Goal: Task Accomplishment & Management: Complete application form

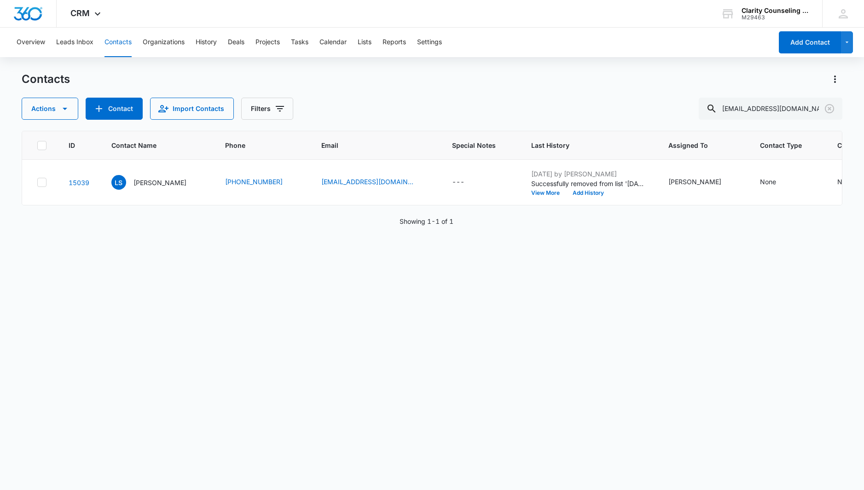
scroll to position [0, 25]
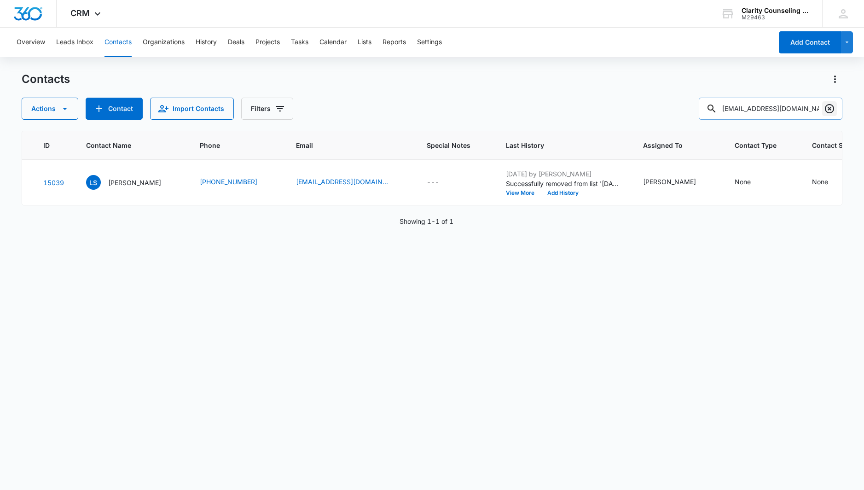
click at [831, 108] on icon "Clear" at bounding box center [829, 108] width 11 height 11
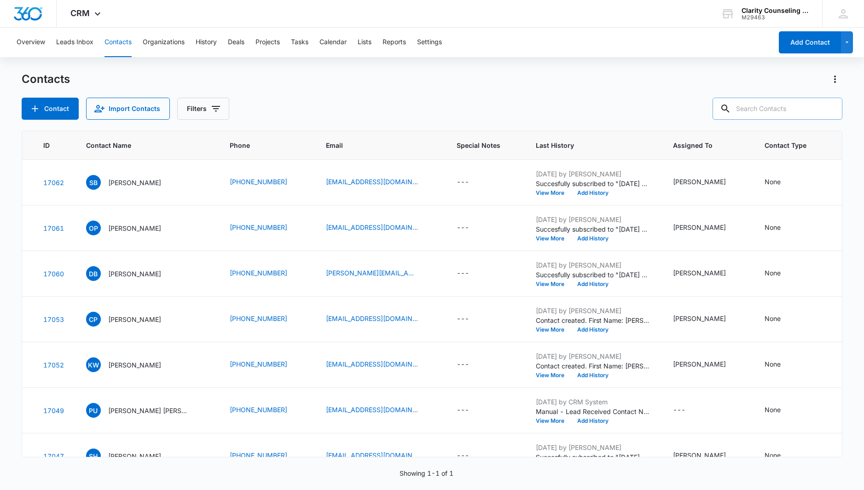
drag, startPoint x: 831, startPoint y: 108, endPoint x: 802, endPoint y: 110, distance: 28.6
click at [830, 108] on div at bounding box center [829, 109] width 15 height 22
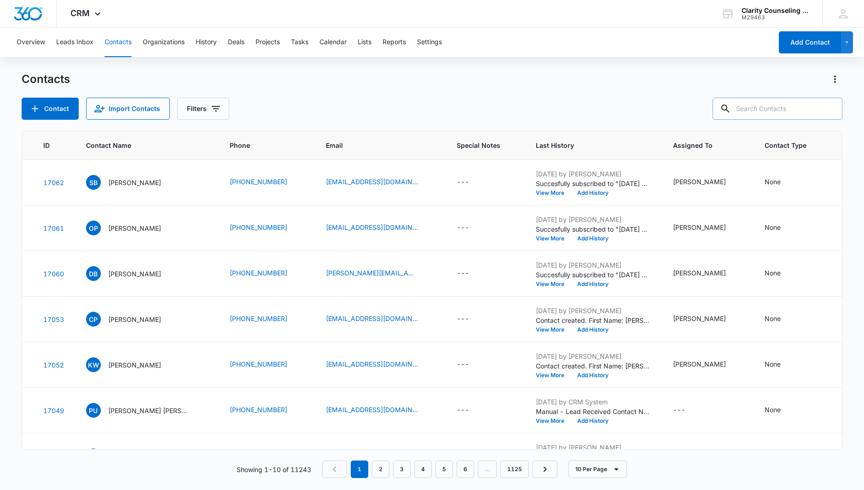
paste input "[EMAIL_ADDRESS][DOMAIN_NAME]"
type input "[EMAIL_ADDRESS][DOMAIN_NAME]"
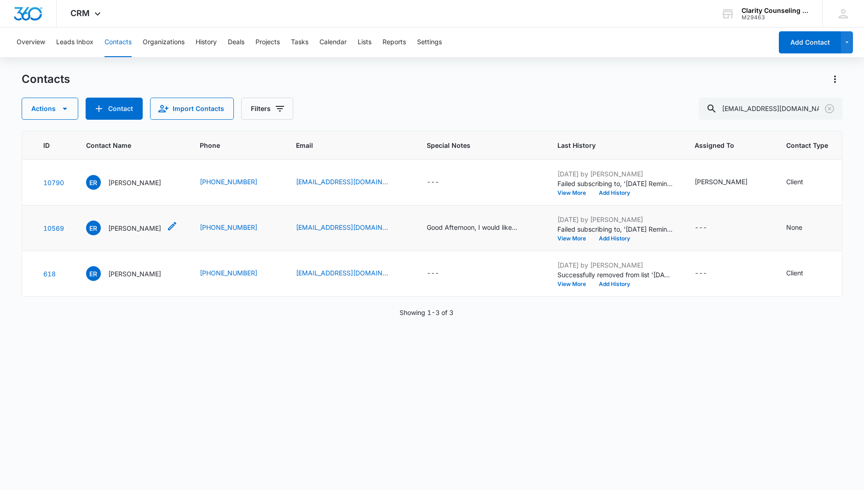
click at [173, 225] on icon "Contact Name - Elena Rosemond - Select to Edit Field" at bounding box center [172, 226] width 8 height 8
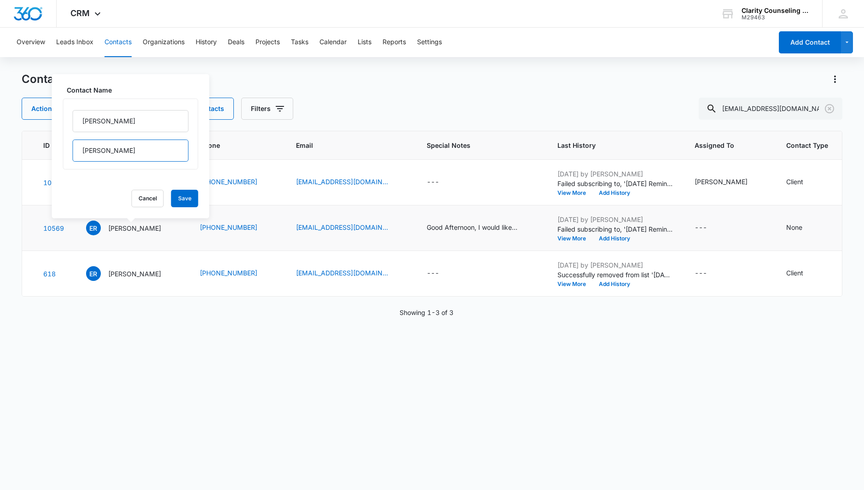
click at [137, 152] on input "[PERSON_NAME]" at bounding box center [131, 150] width 116 height 22
type input "[PERSON_NAME]"
drag, startPoint x: 127, startPoint y: 116, endPoint x: 101, endPoint y: 119, distance: 25.9
click at [101, 119] on input "[PERSON_NAME]" at bounding box center [131, 121] width 116 height 22
type input "[PERSON_NAME]"
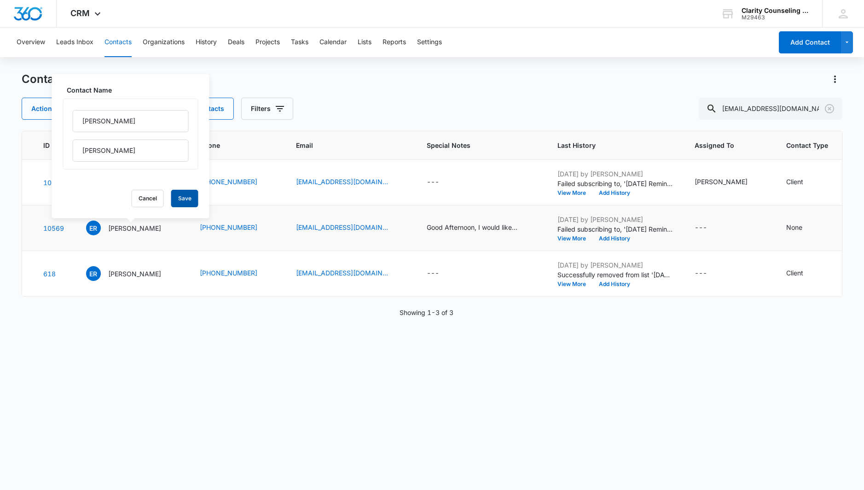
click at [183, 199] on button "Save" at bounding box center [184, 198] width 27 height 17
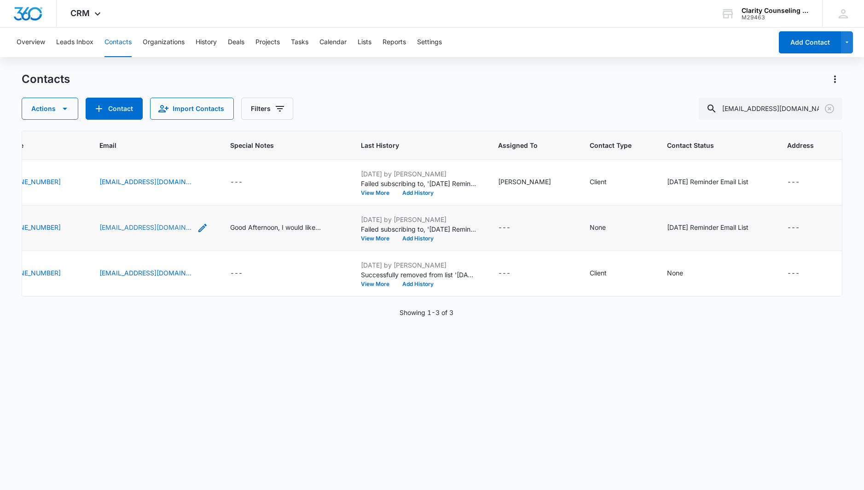
scroll to position [0, 232]
click at [827, 108] on icon "Clear" at bounding box center [829, 108] width 11 height 11
click at [827, 108] on div at bounding box center [829, 109] width 15 height 22
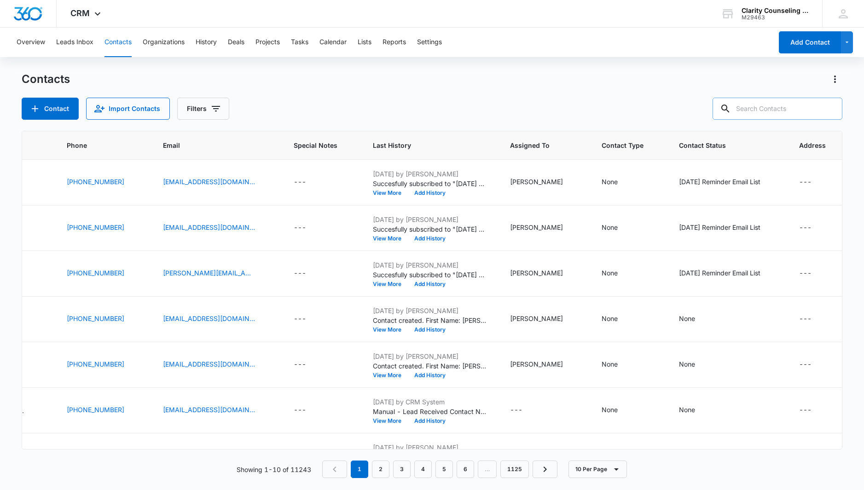
paste input "[EMAIL_ADDRESS][DOMAIN_NAME]"
type input "[EMAIL_ADDRESS][DOMAIN_NAME]"
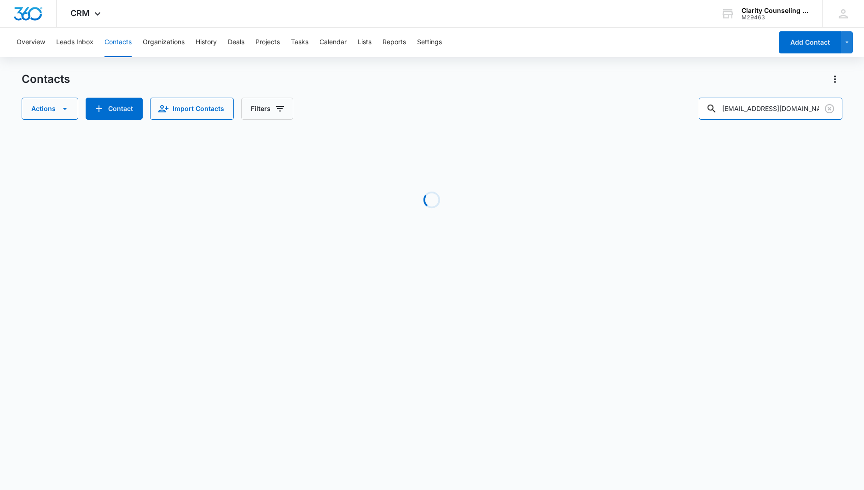
scroll to position [0, 168]
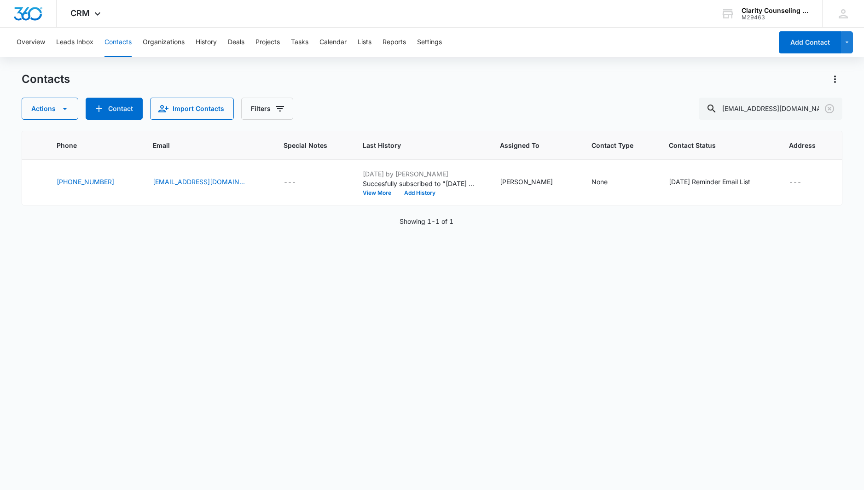
click at [822, 110] on button "Clear" at bounding box center [829, 108] width 15 height 15
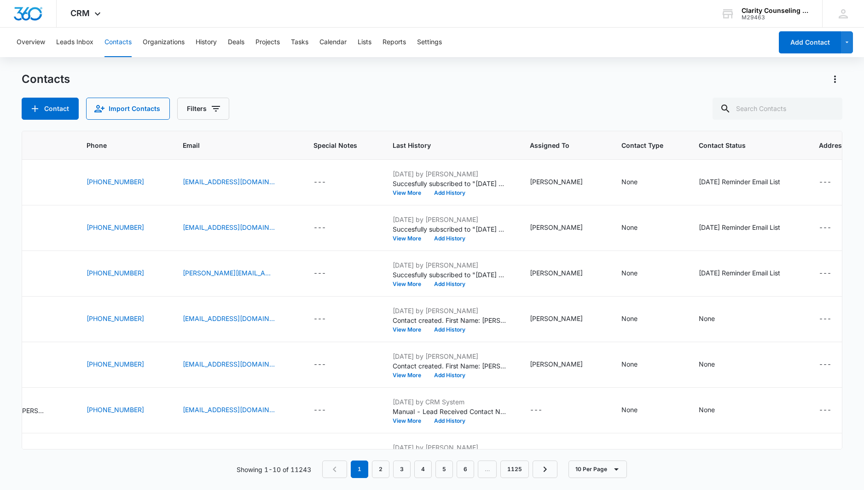
drag, startPoint x: 15, startPoint y: 94, endPoint x: 822, endPoint y: 110, distance: 806.7
click at [822, 110] on div at bounding box center [829, 109] width 15 height 22
paste input "[EMAIL_ADDRESS][DOMAIN_NAME]"
type input "[EMAIL_ADDRESS][DOMAIN_NAME]"
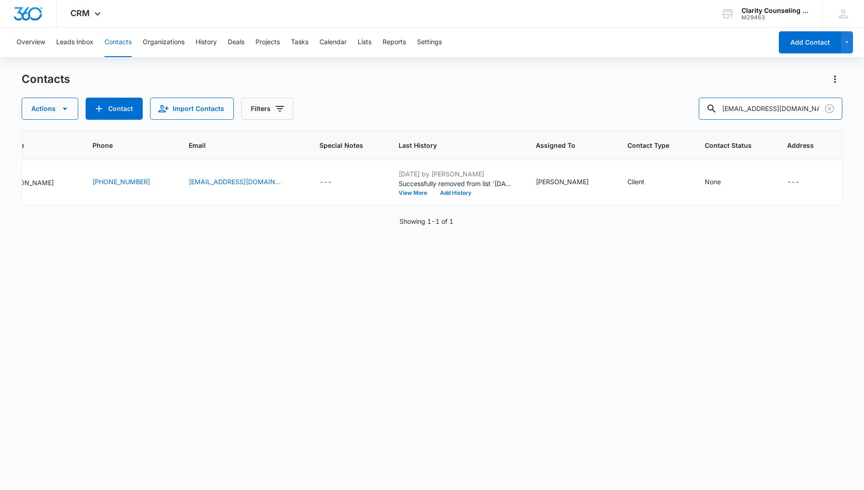
scroll to position [0, 102]
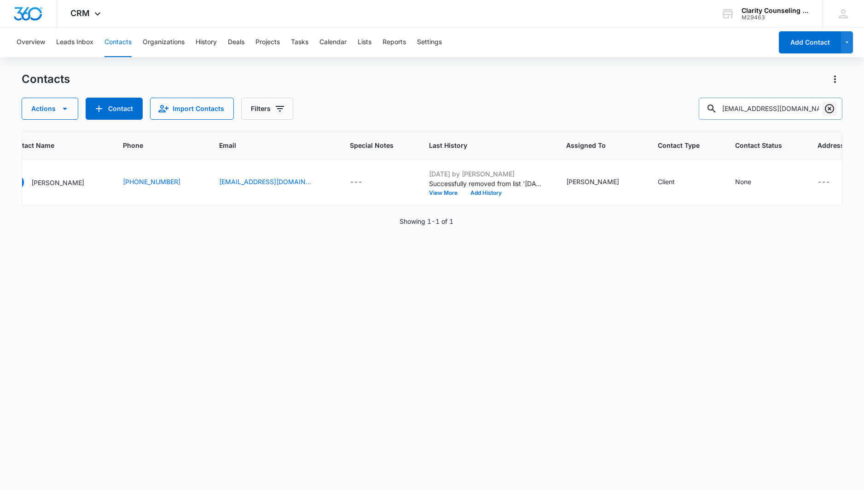
click at [824, 107] on icon "Clear" at bounding box center [829, 108] width 11 height 11
click at [824, 107] on div at bounding box center [829, 109] width 15 height 22
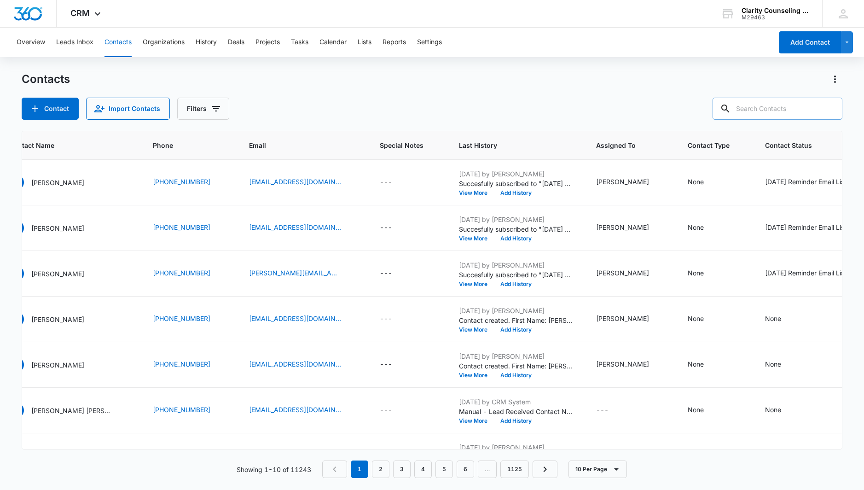
paste input "[EMAIL_ADDRESS][DOMAIN_NAME]"
type input "[EMAIL_ADDRESS][DOMAIN_NAME]"
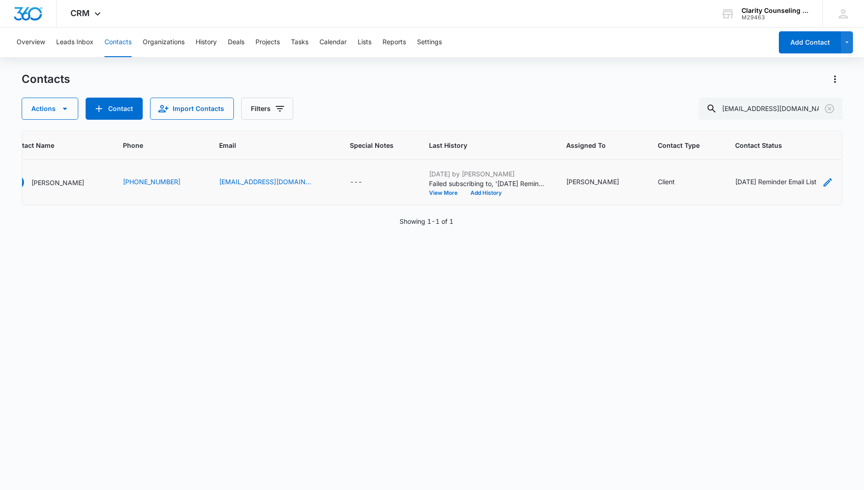
click at [783, 181] on div "[DATE] Reminder Email List" at bounding box center [775, 182] width 81 height 10
click at [784, 123] on icon "Remove Saturday Reminder Email List" at bounding box center [781, 123] width 6 height 6
click at [761, 153] on button "Save" at bounding box center [756, 152] width 27 height 17
click at [829, 109] on icon "Clear" at bounding box center [828, 108] width 9 height 9
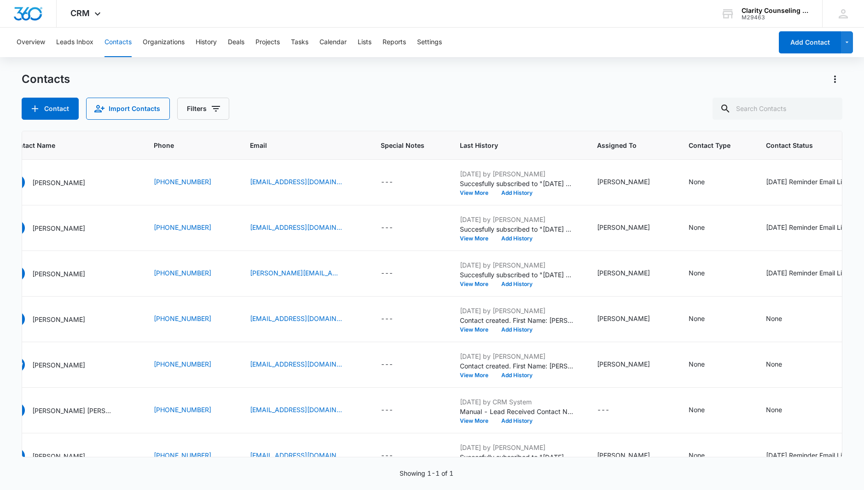
click at [829, 109] on div at bounding box center [829, 109] width 15 height 22
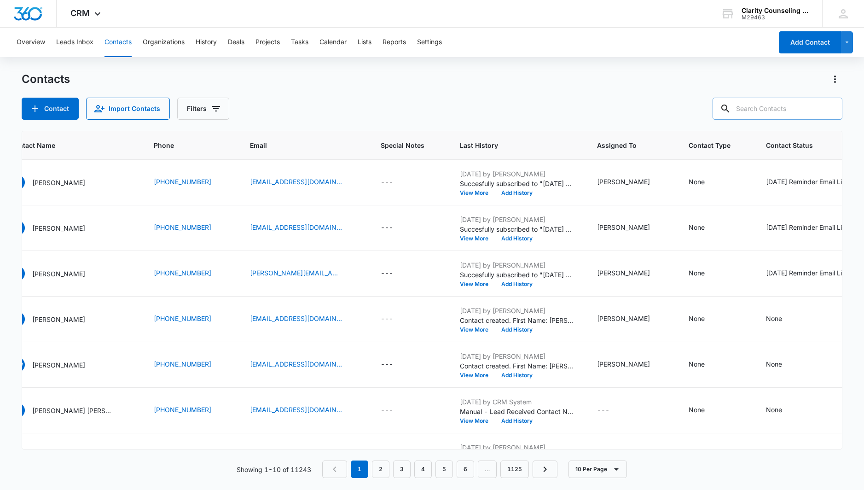
paste input "[EMAIL_ADDRESS][DOMAIN_NAME]"
type input "[EMAIL_ADDRESS][DOMAIN_NAME]"
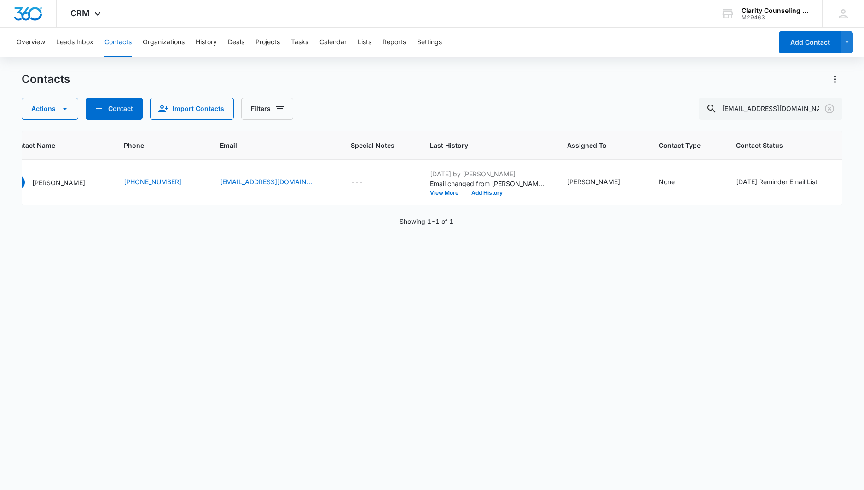
click at [825, 106] on icon "Clear" at bounding box center [828, 108] width 9 height 9
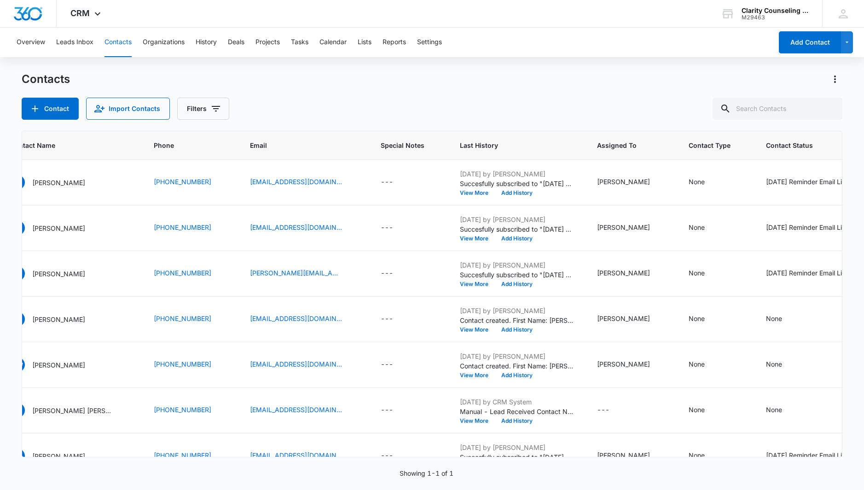
click at [825, 106] on div at bounding box center [829, 109] width 15 height 22
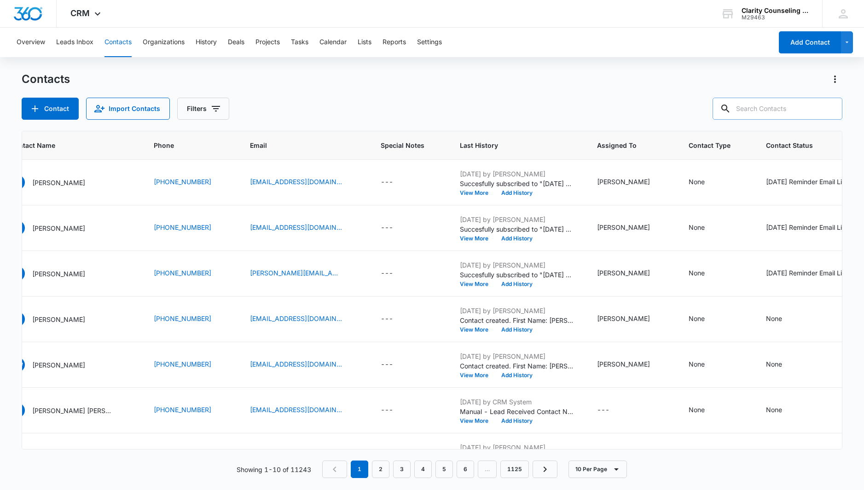
paste input "[EMAIL_ADDRESS][DOMAIN_NAME]"
type input "[EMAIL_ADDRESS][DOMAIN_NAME]"
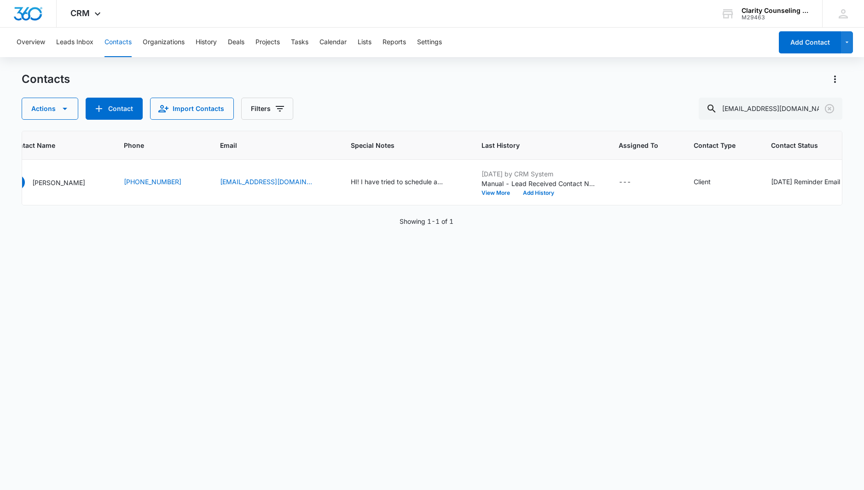
click at [828, 107] on icon "Clear" at bounding box center [828, 108] width 9 height 9
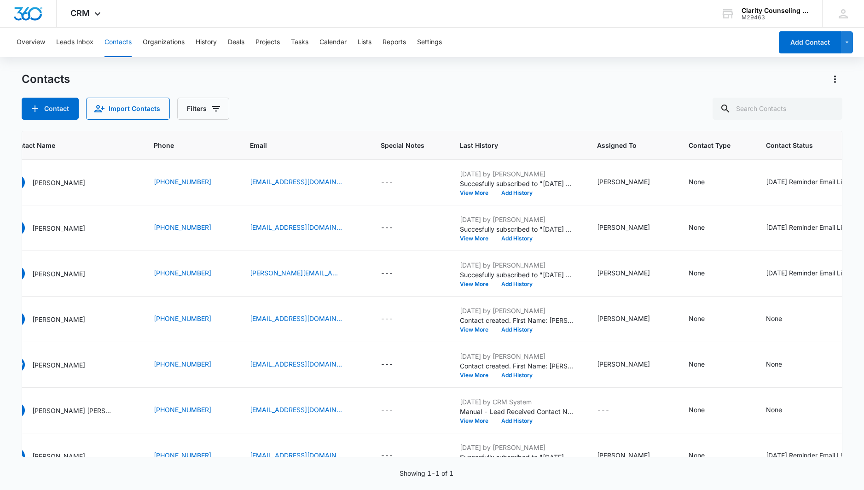
click at [828, 107] on div at bounding box center [829, 109] width 15 height 22
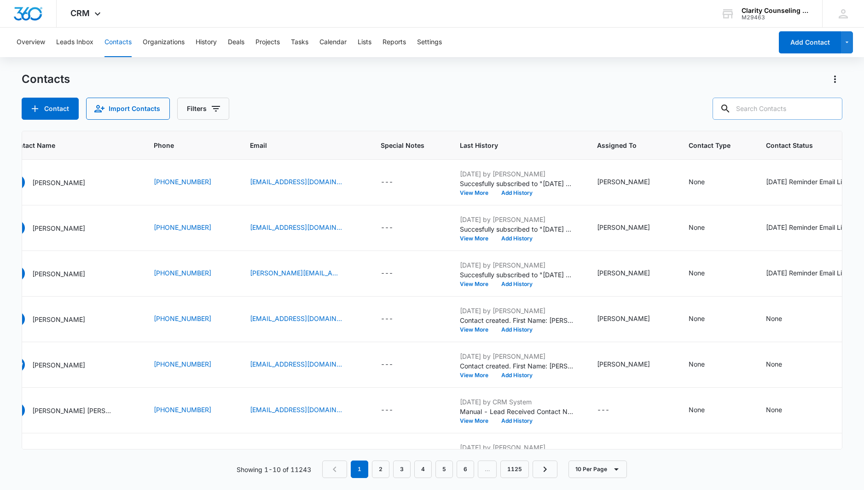
paste input "[EMAIL_ADDRESS][DOMAIN_NAME]"
type input "[EMAIL_ADDRESS][DOMAIN_NAME]"
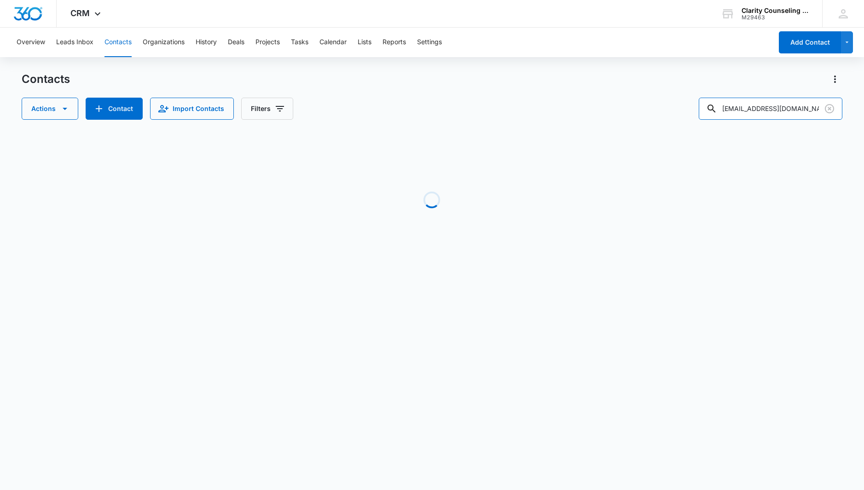
scroll to position [0, 69]
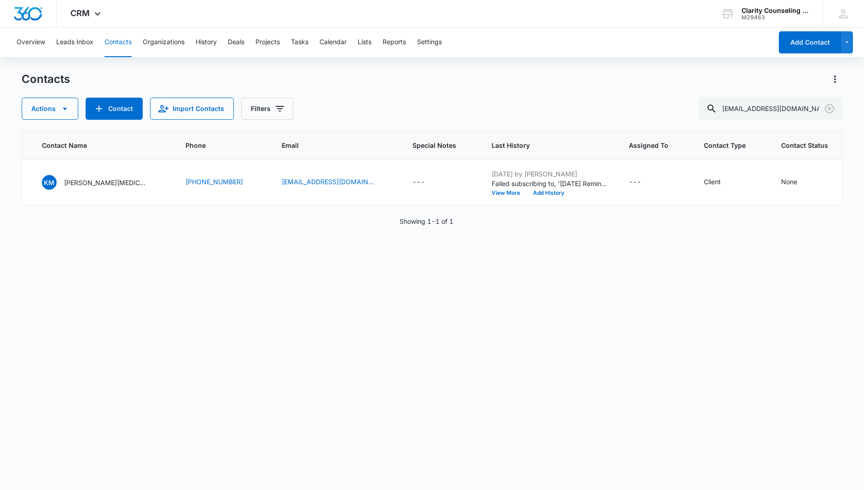
click at [826, 110] on icon "Clear" at bounding box center [829, 108] width 11 height 11
click at [826, 110] on div at bounding box center [829, 109] width 15 height 22
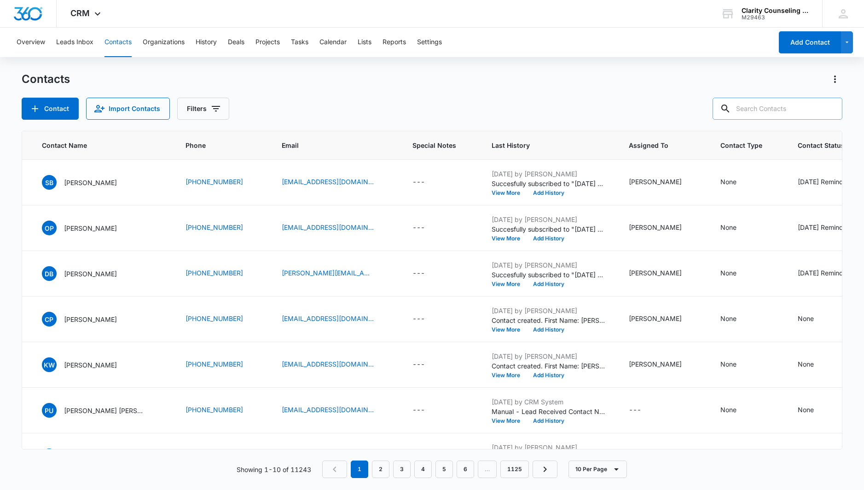
paste input "[EMAIL_ADDRESS][DOMAIN_NAME]"
type input "[EMAIL_ADDRESS][DOMAIN_NAME]"
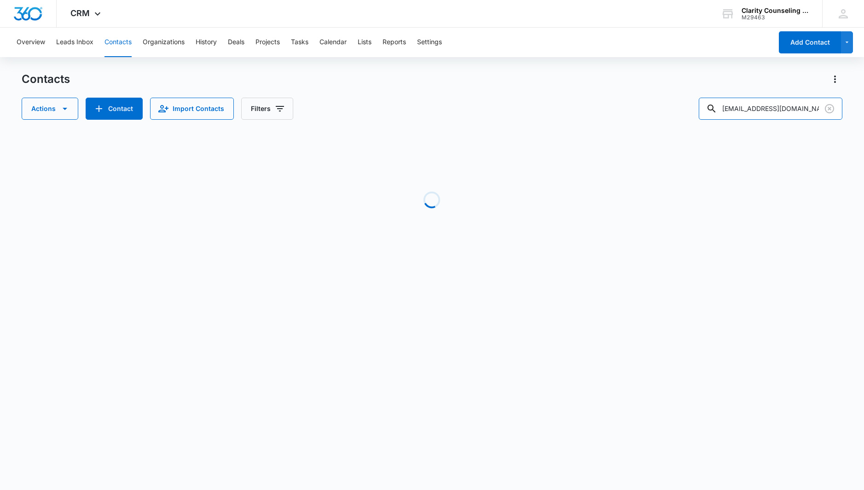
scroll to position [0, 0]
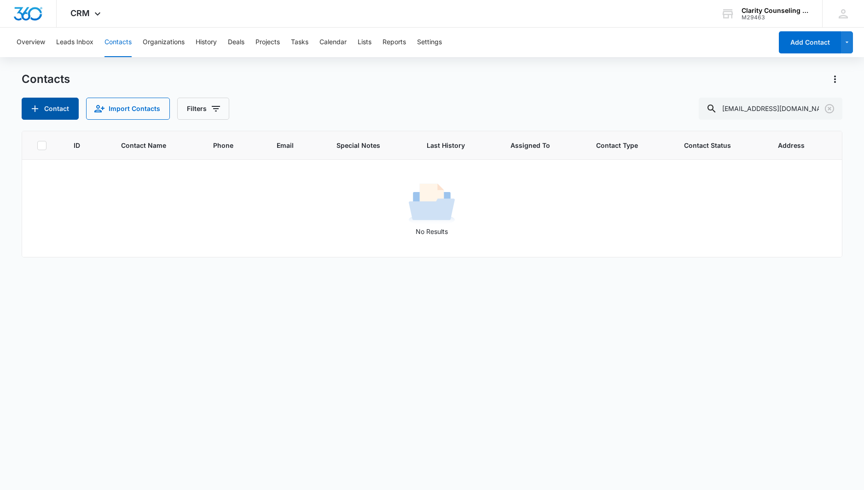
click at [39, 109] on icon "Add Contact" at bounding box center [34, 108] width 11 height 11
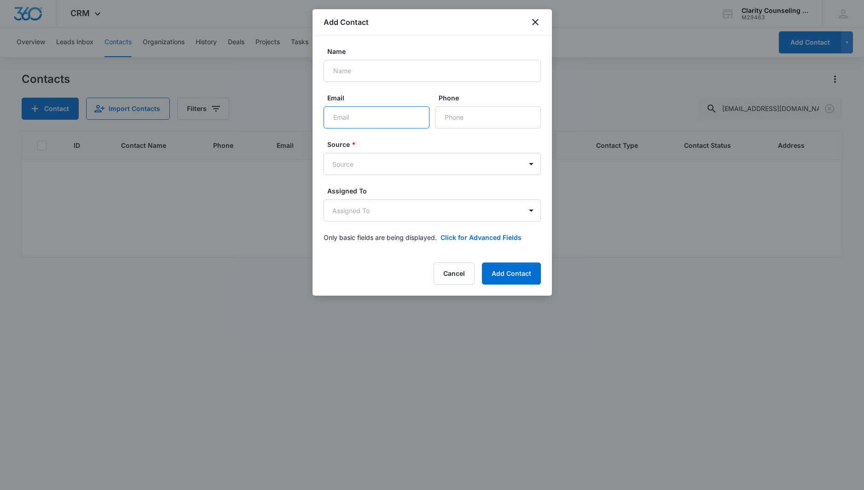
paste input "[EMAIL_ADDRESS][DOMAIN_NAME]"
type input "[EMAIL_ADDRESS][DOMAIN_NAME]"
paste input "[PHONE_NUMBER]"
type input "[PHONE_NUMBER]"
paste input "[PERSON_NAME]"
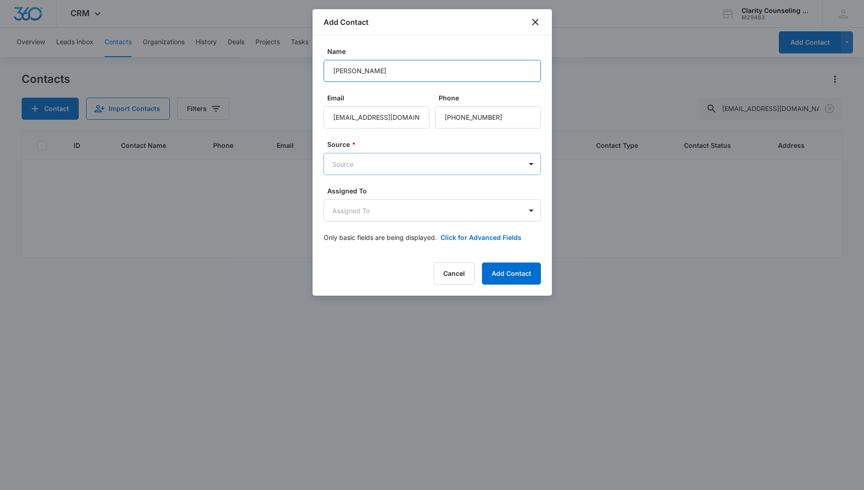
type input "[PERSON_NAME]"
click at [423, 167] on body "CRM Apps Reputation Websites Forms CRM Email Social Content Ads Intelligence Fi…" at bounding box center [432, 245] width 864 height 490
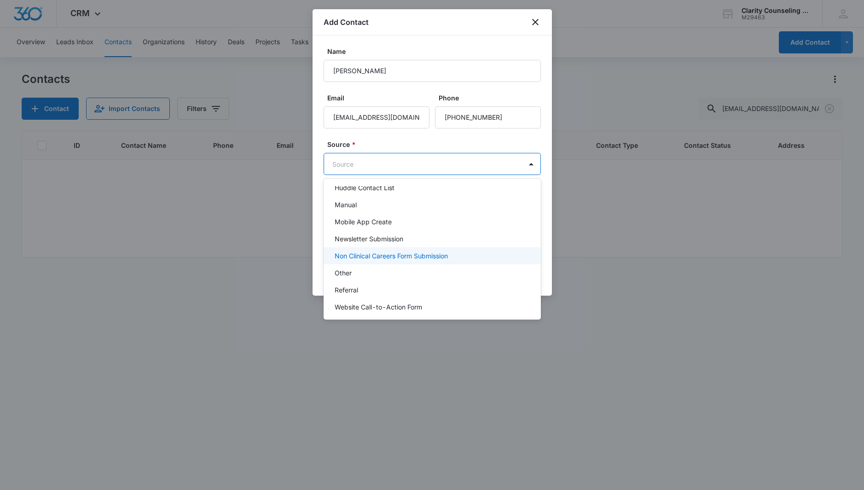
scroll to position [116, 0]
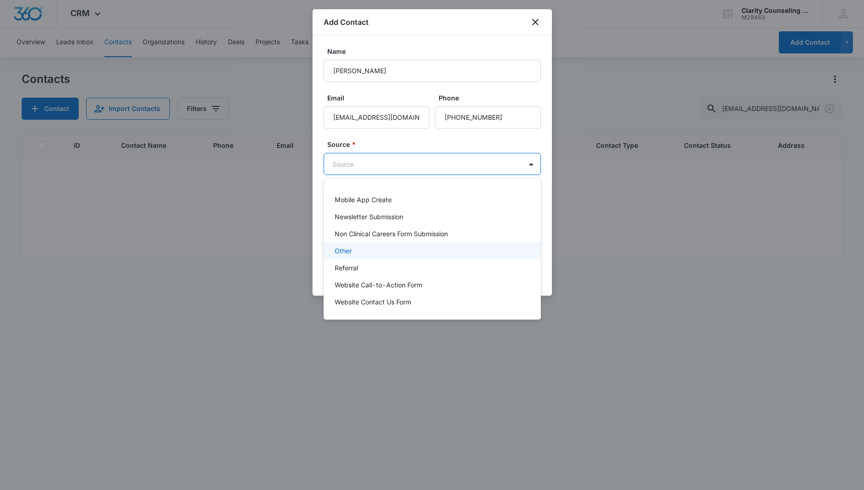
click at [367, 254] on div "Other" at bounding box center [430, 251] width 193 height 10
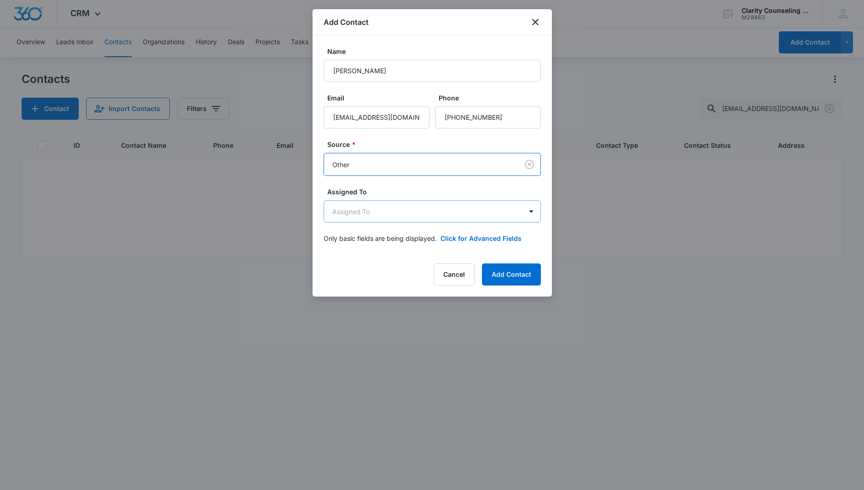
click at [371, 208] on body "CRM Apps Reputation Websites Forms CRM Email Social Content Ads Intelligence Fi…" at bounding box center [432, 245] width 864 height 490
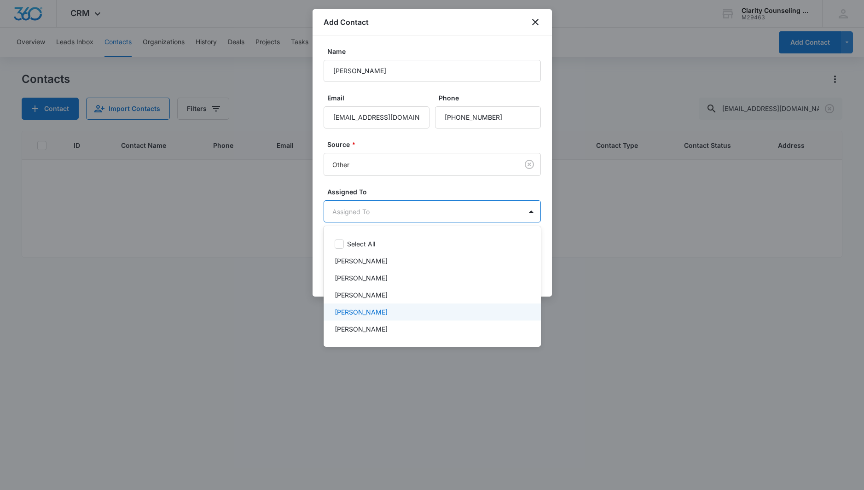
click at [387, 311] on p "[PERSON_NAME]" at bounding box center [360, 312] width 53 height 10
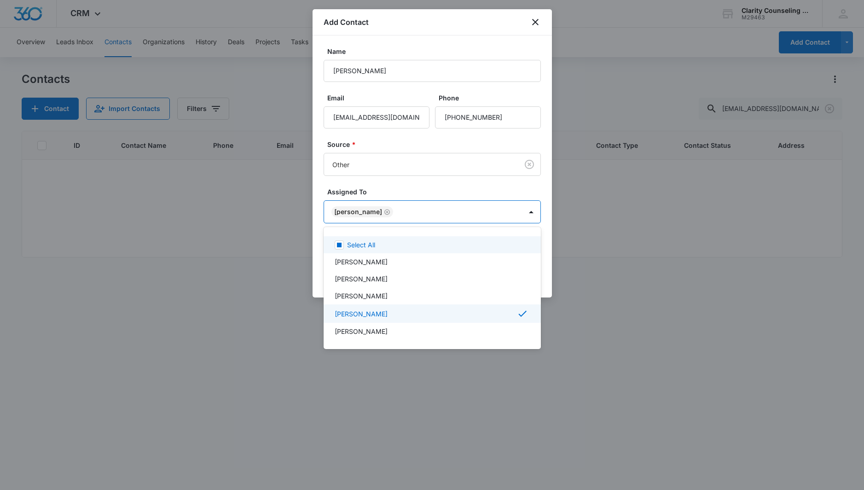
click at [404, 182] on div at bounding box center [432, 245] width 864 height 490
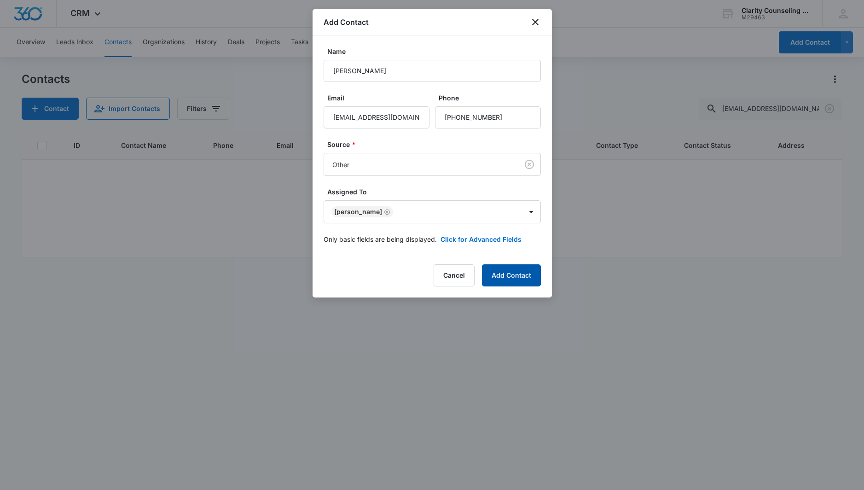
click at [507, 275] on button "Add Contact" at bounding box center [511, 275] width 59 height 22
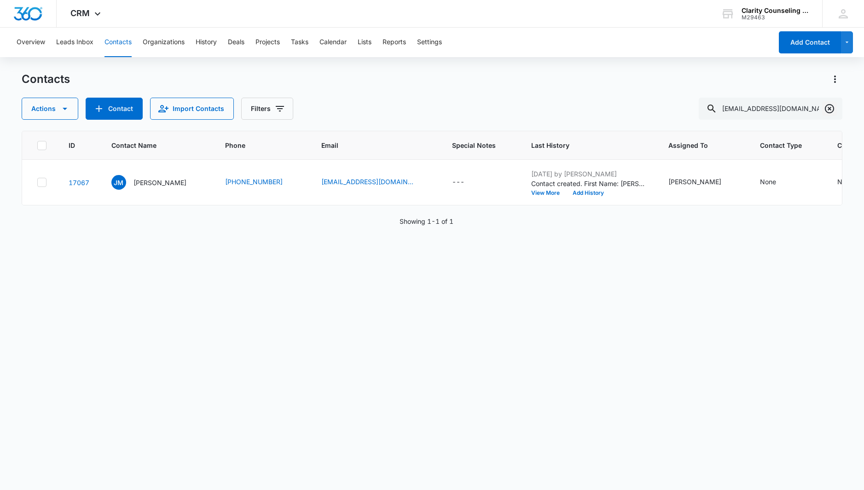
click at [830, 110] on icon "Clear" at bounding box center [828, 108] width 9 height 9
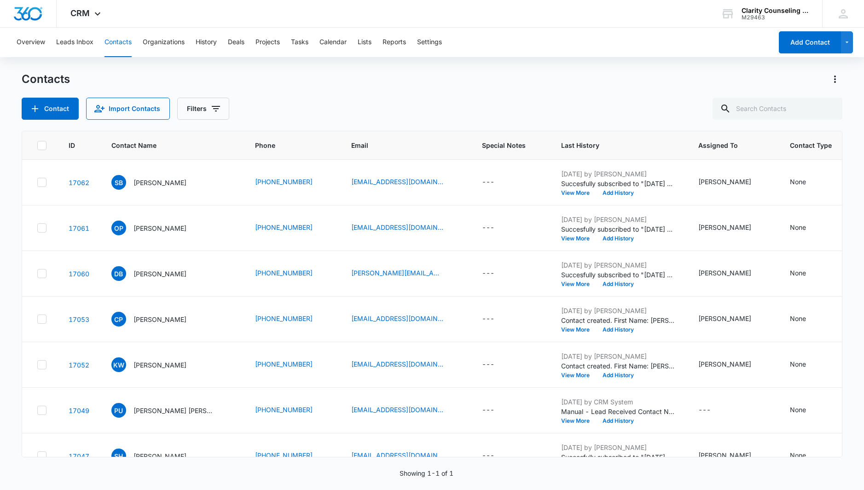
click at [830, 110] on div at bounding box center [829, 109] width 15 height 22
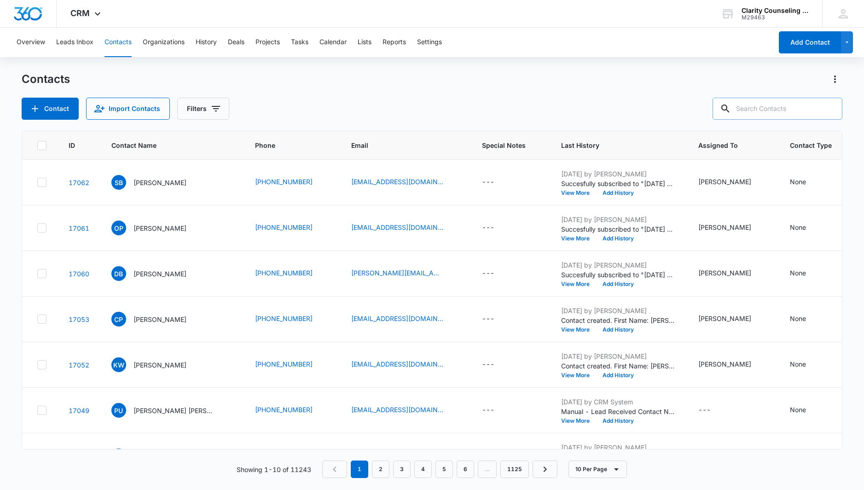
paste input "[EMAIL_ADDRESS][DOMAIN_NAME]"
type input "[EMAIL_ADDRESS][DOMAIN_NAME]"
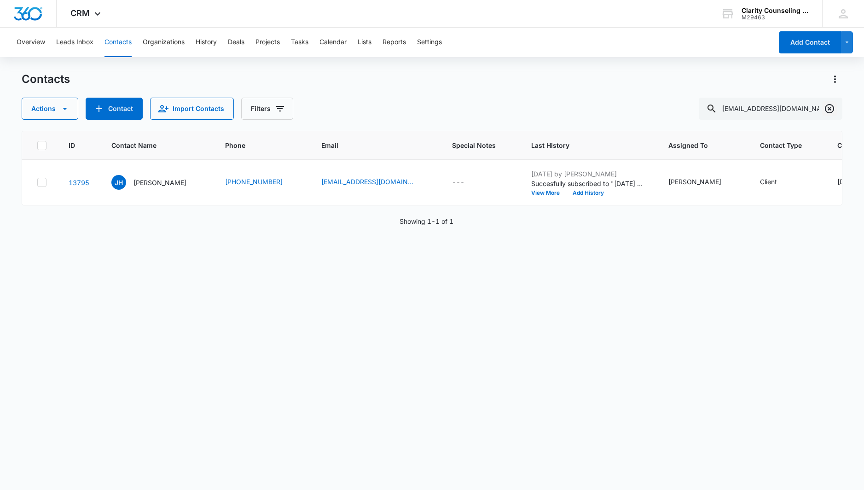
click at [833, 108] on icon "Clear" at bounding box center [828, 108] width 9 height 9
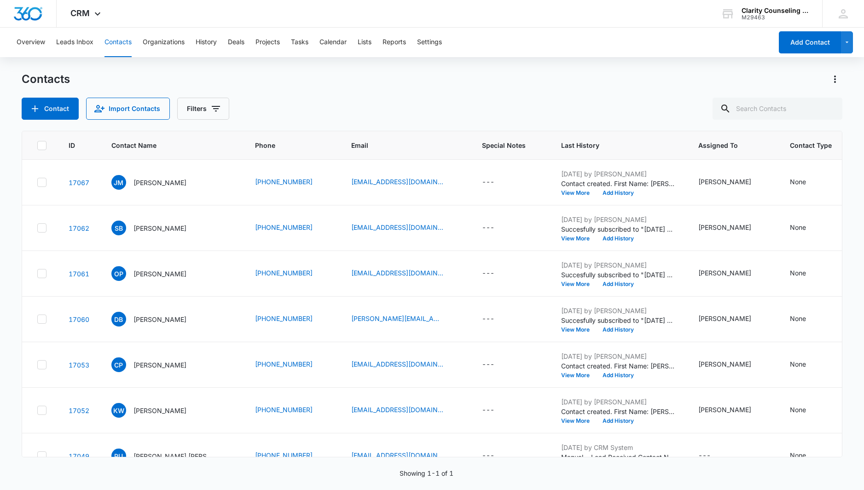
click at [833, 108] on div at bounding box center [829, 109] width 15 height 22
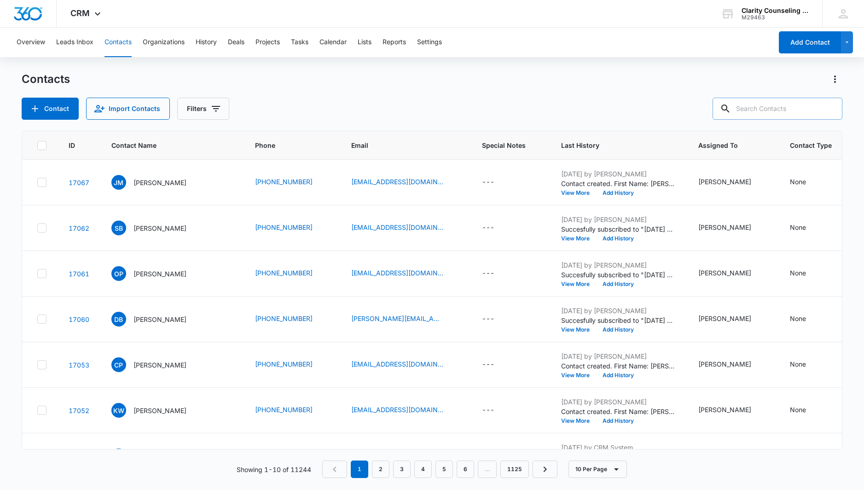
paste input "[EMAIL_ADDRESS][DOMAIN_NAME]"
type input "[EMAIL_ADDRESS][DOMAIN_NAME]"
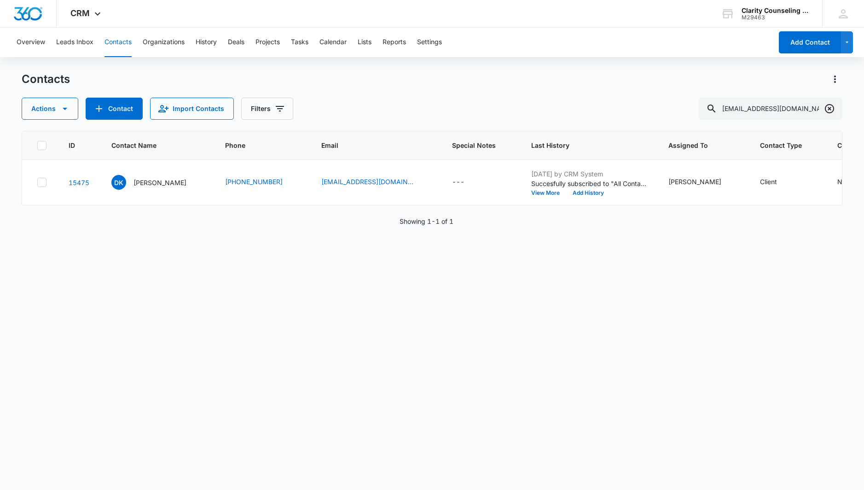
click at [828, 104] on icon "Clear" at bounding box center [829, 108] width 11 height 11
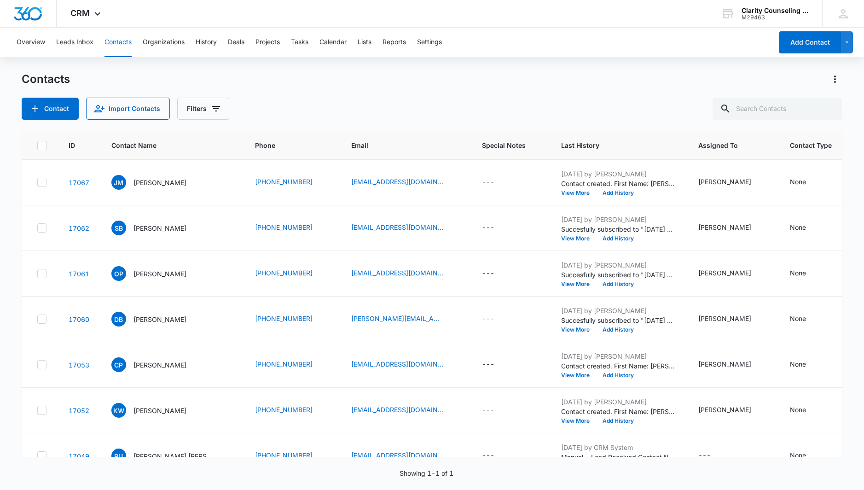
click at [828, 104] on div at bounding box center [829, 109] width 15 height 22
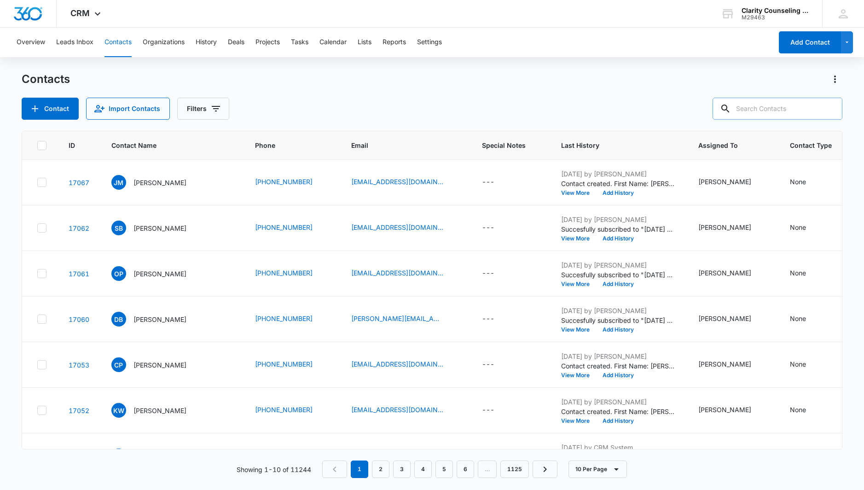
paste input "[EMAIL_ADDRESS][DOMAIN_NAME]"
type input "[EMAIL_ADDRESS][DOMAIN_NAME]"
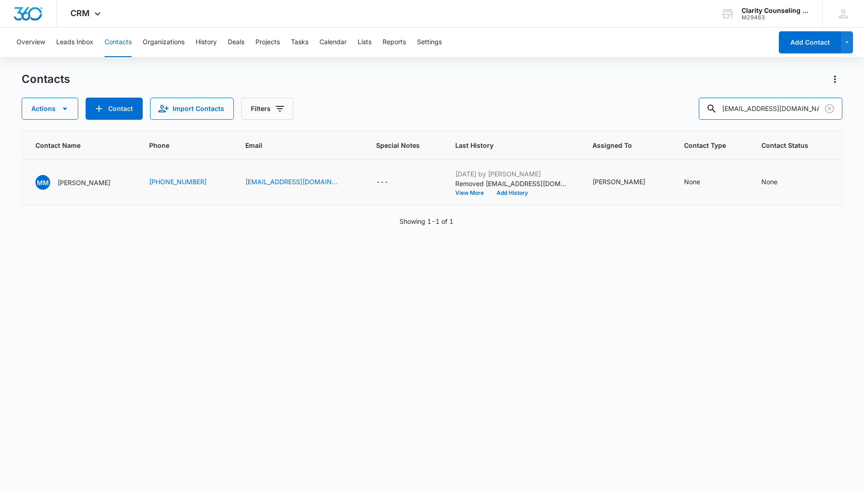
scroll to position [0, 89]
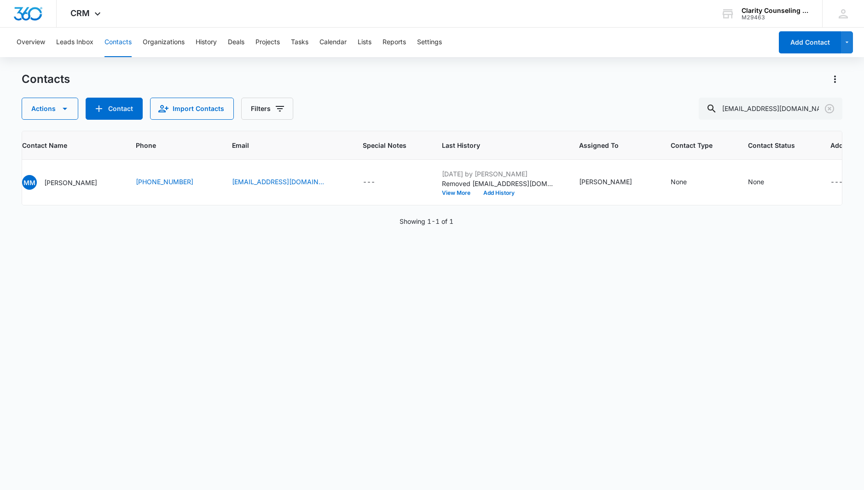
click at [828, 108] on icon "Clear" at bounding box center [828, 108] width 9 height 9
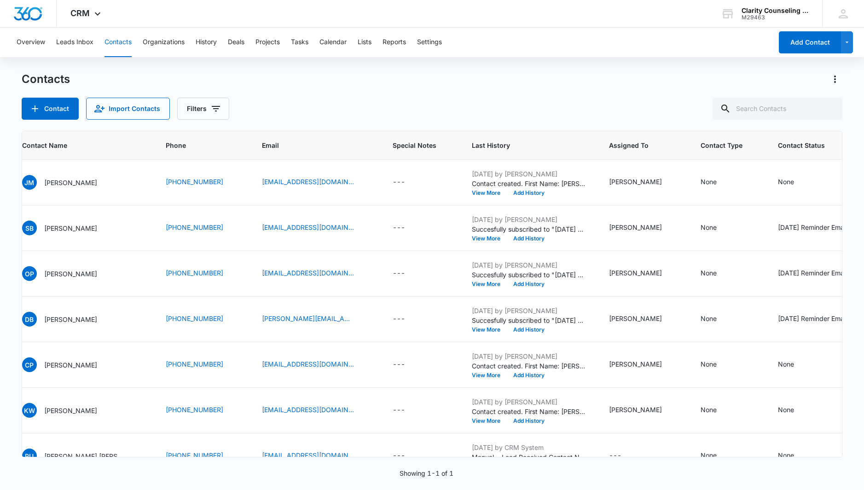
click at [828, 108] on div at bounding box center [829, 109] width 15 height 22
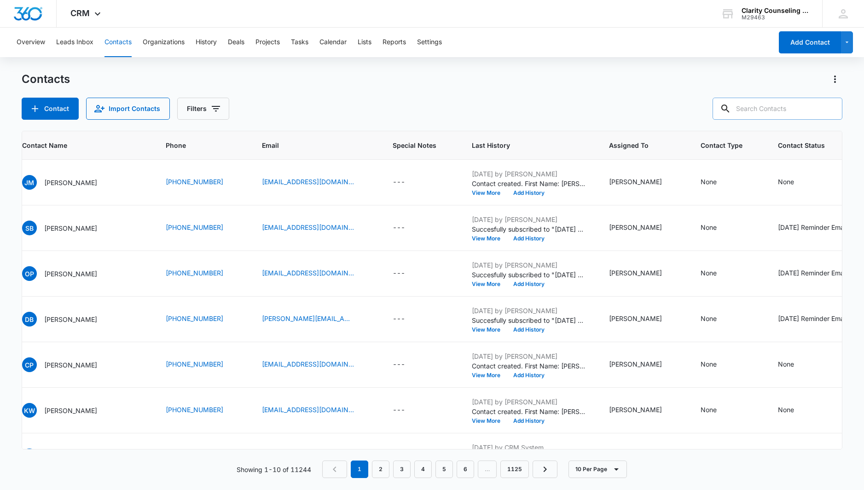
paste input "[EMAIL_ADDRESS][DOMAIN_NAME]"
type input "[EMAIL_ADDRESS][DOMAIN_NAME]"
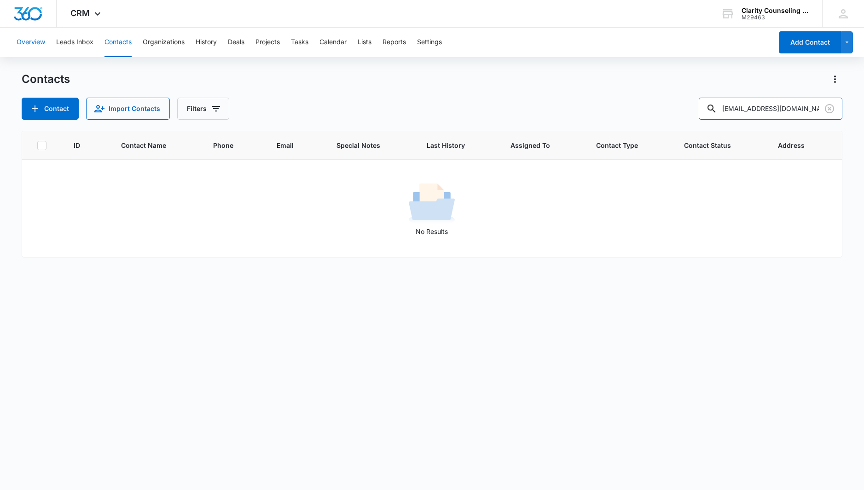
scroll to position [0, 0]
click at [48, 115] on button "Contact" at bounding box center [50, 109] width 57 height 22
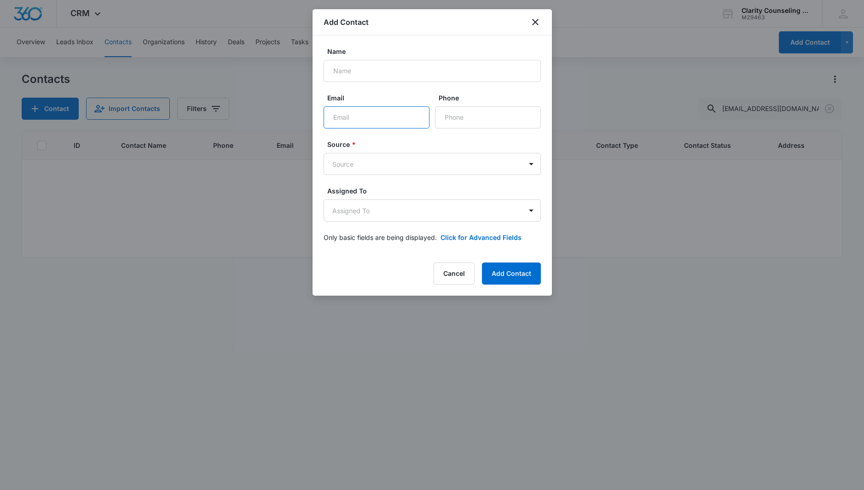
paste input "[EMAIL_ADDRESS][DOMAIN_NAME]"
type input "[EMAIL_ADDRESS][DOMAIN_NAME]"
paste input "[PHONE_NUMBER]"
type input "[PHONE_NUMBER]"
paste input "[PERSON_NAME]"
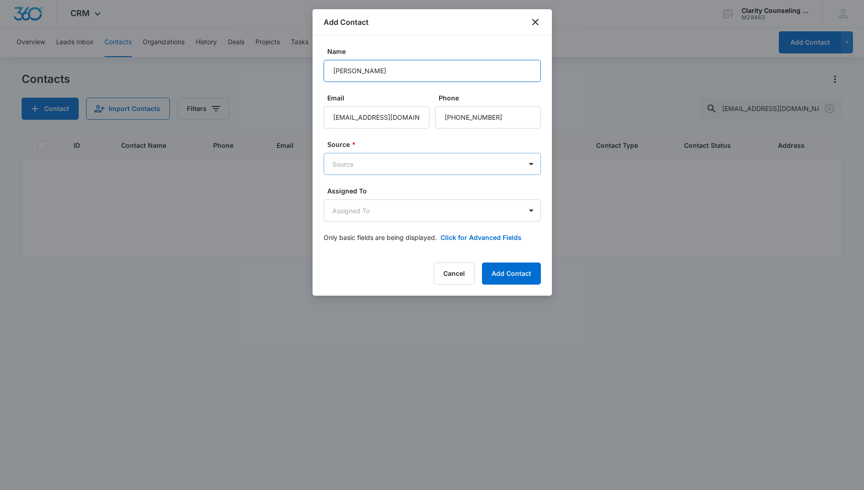
type input "[PERSON_NAME]"
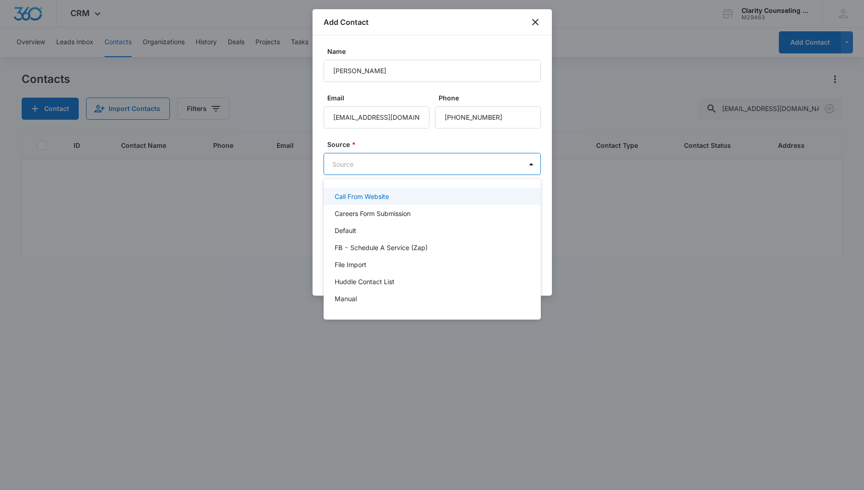
click at [381, 164] on body "CRM Apps Reputation Websites Forms CRM Email Social Content Ads Intelligence Fi…" at bounding box center [432, 245] width 864 height 490
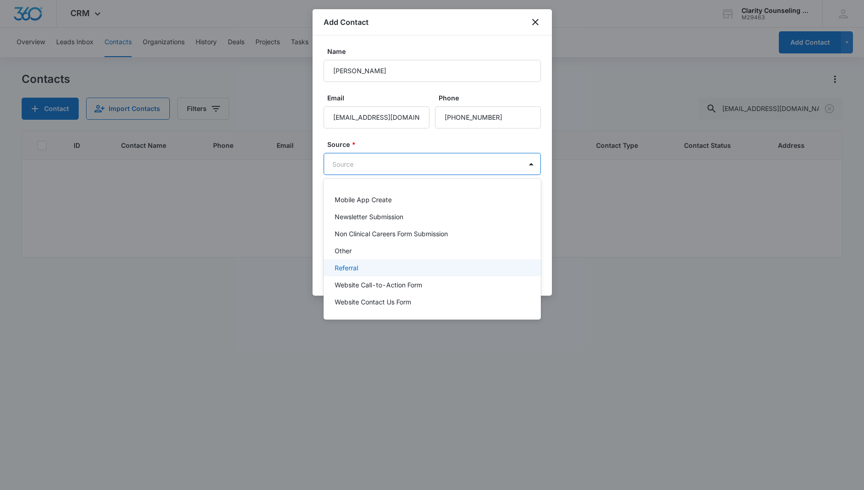
scroll to position [116, 0]
click at [352, 252] on div "Other" at bounding box center [430, 251] width 193 height 10
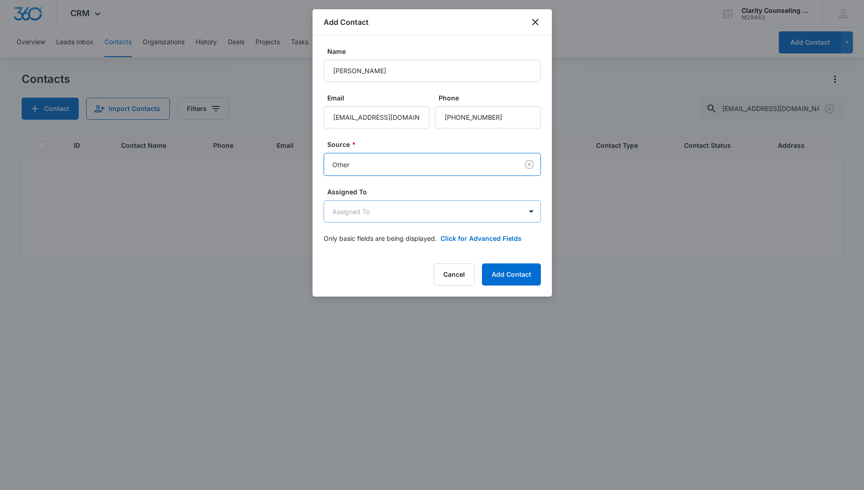
click at [367, 207] on body "CRM Apps Reputation Websites Forms CRM Email Social Content Ads Intelligence Fi…" at bounding box center [432, 245] width 864 height 490
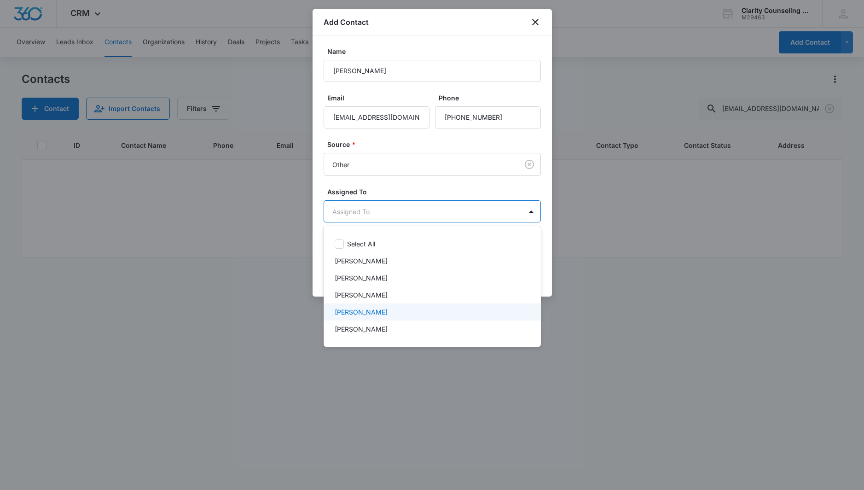
click at [362, 311] on p "[PERSON_NAME]" at bounding box center [360, 312] width 53 height 10
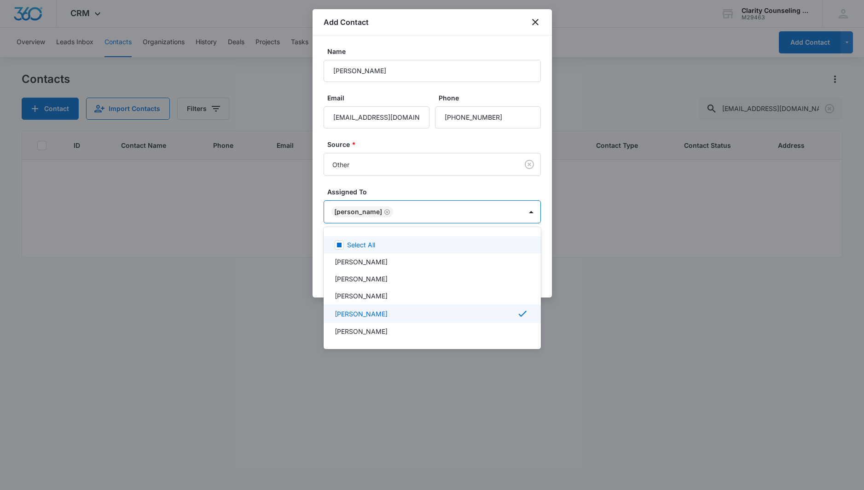
drag, startPoint x: 412, startPoint y: 182, endPoint x: 418, endPoint y: 187, distance: 7.8
click at [411, 182] on div at bounding box center [432, 245] width 864 height 490
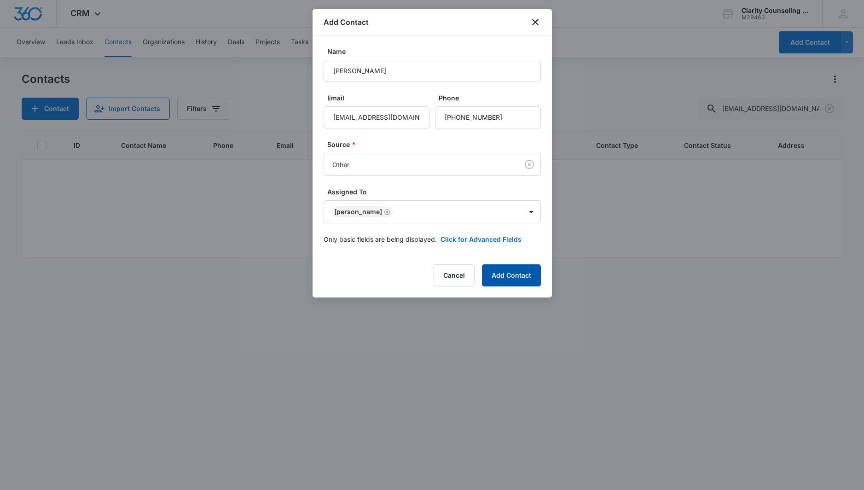
drag, startPoint x: 503, startPoint y: 296, endPoint x: 503, endPoint y: 271, distance: 25.3
click at [503, 295] on div "Add Contact Name [PERSON_NAME] Email [EMAIL_ADDRESS][DOMAIN_NAME] Phone Source …" at bounding box center [431, 153] width 239 height 288
click at [503, 269] on button "Add Contact" at bounding box center [511, 275] width 59 height 22
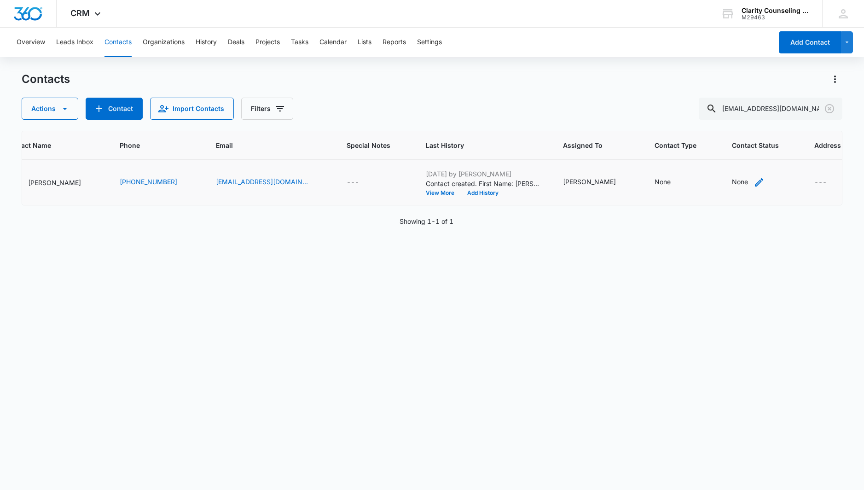
scroll to position [0, 104]
click at [732, 181] on div "None" at bounding box center [740, 182] width 16 height 10
click at [718, 117] on div "Contact Status" at bounding box center [712, 123] width 65 height 21
click at [707, 196] on p "[DATE] Reminder Email List" at bounding box center [721, 188] width 61 height 19
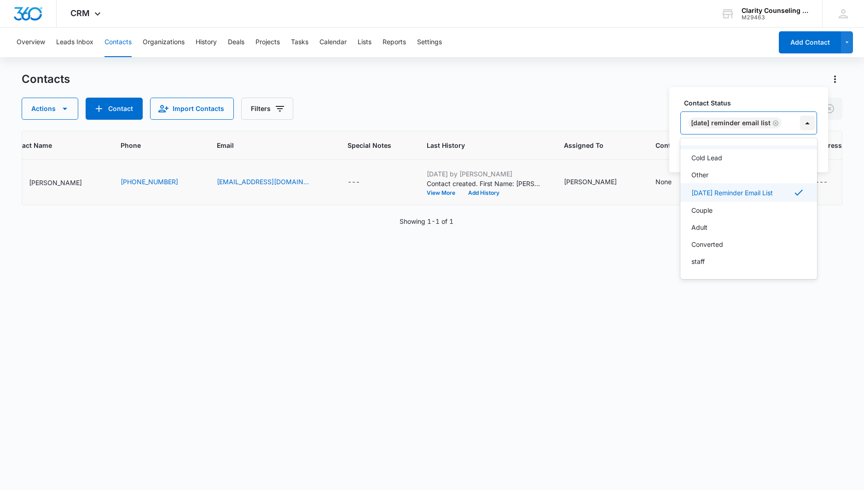
click at [808, 120] on div at bounding box center [807, 122] width 15 height 15
click at [807, 152] on button "Save" at bounding box center [803, 152] width 27 height 17
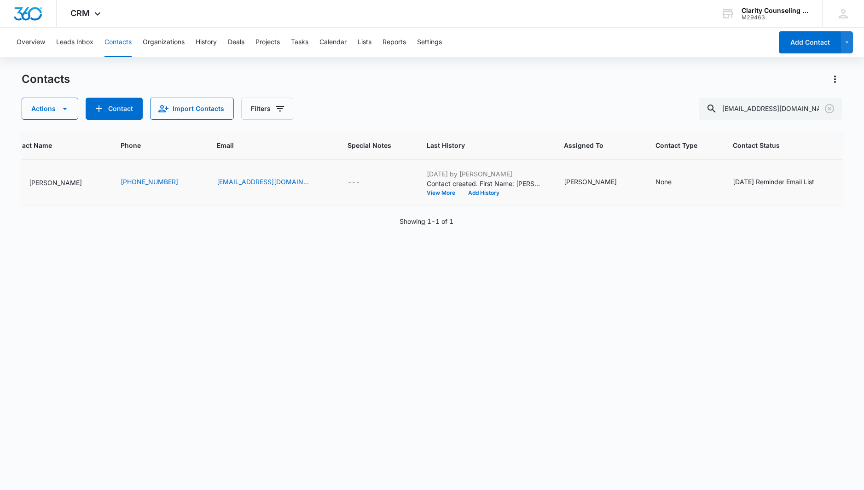
click at [829, 108] on icon "Clear" at bounding box center [828, 108] width 9 height 9
click at [829, 108] on div at bounding box center [829, 109] width 15 height 22
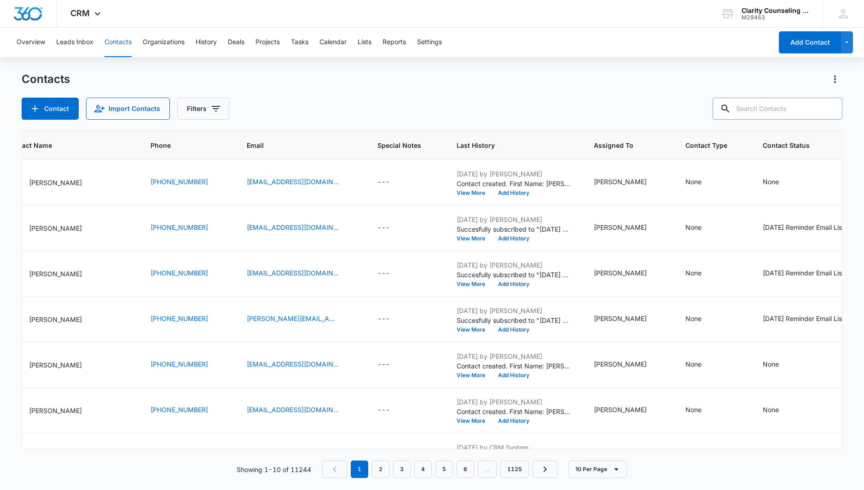
paste input "[EMAIL_ADDRESS][DOMAIN_NAME]"
type input "[EMAIL_ADDRESS][DOMAIN_NAME]"
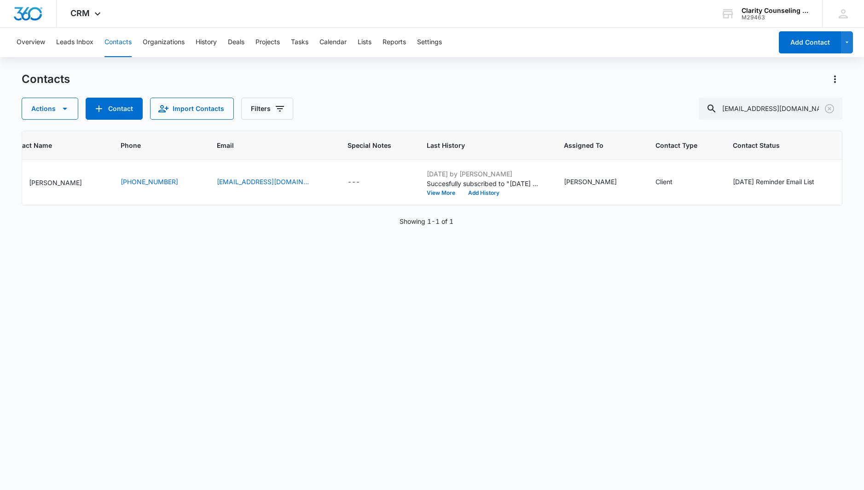
click at [830, 108] on icon "Clear" at bounding box center [828, 108] width 9 height 9
click at [830, 108] on div at bounding box center [829, 109] width 15 height 22
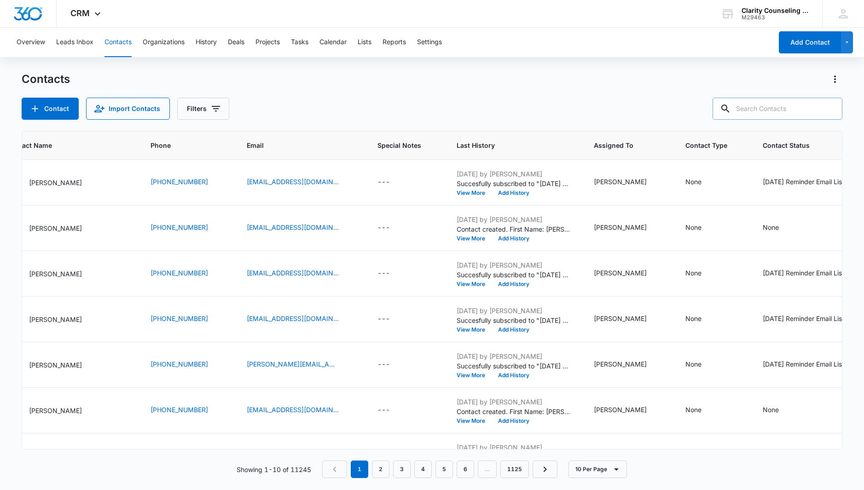
paste input "[EMAIL_ADDRESS][DOMAIN_NAME]"
type input "[EMAIL_ADDRESS][DOMAIN_NAME]"
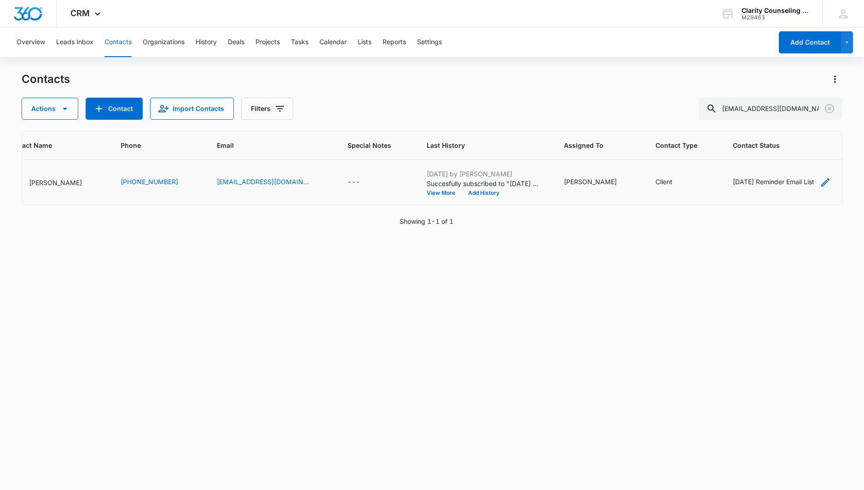
click at [784, 184] on div "[DATE] Reminder Email List" at bounding box center [772, 182] width 81 height 10
drag, startPoint x: 780, startPoint y: 123, endPoint x: 784, endPoint y: 138, distance: 14.7
click at [780, 123] on icon "Remove Saturday Reminder Email List" at bounding box center [776, 123] width 6 height 7
click at [761, 152] on button "Save" at bounding box center [752, 152] width 27 height 17
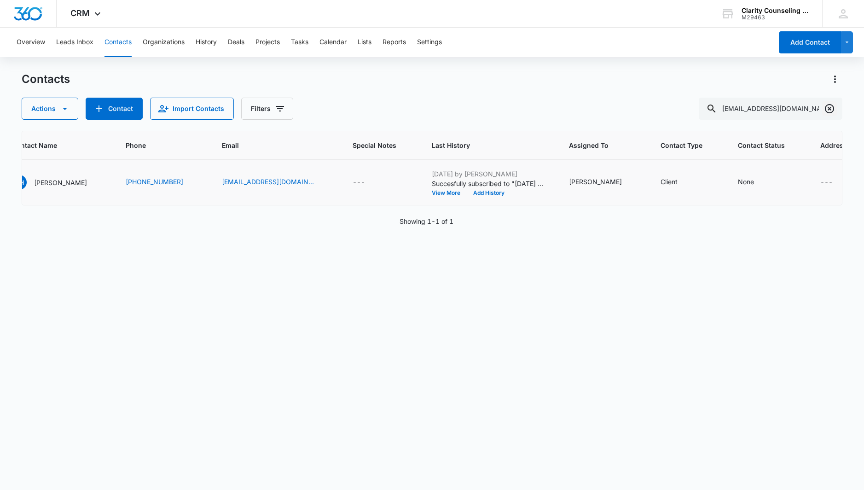
click at [829, 108] on icon "Clear" at bounding box center [828, 108] width 9 height 9
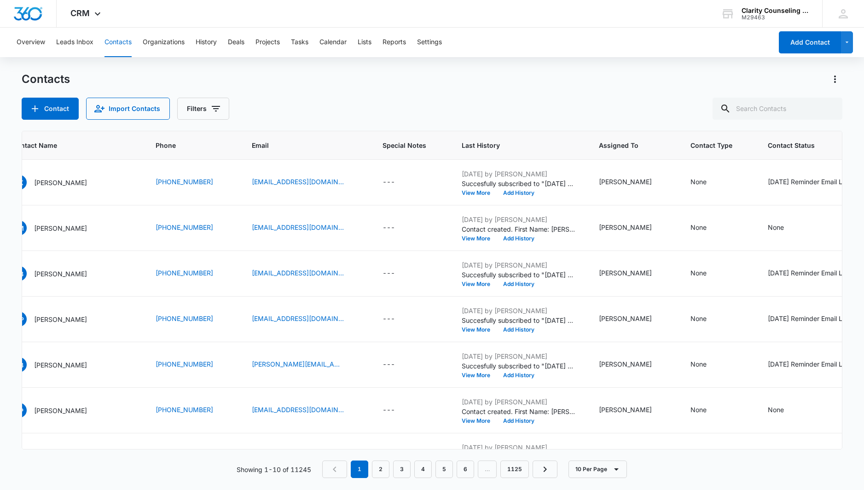
click at [829, 108] on div at bounding box center [829, 109] width 15 height 22
paste input "[EMAIL_ADDRESS][DOMAIN_NAME]"
type input "[EMAIL_ADDRESS][DOMAIN_NAME]"
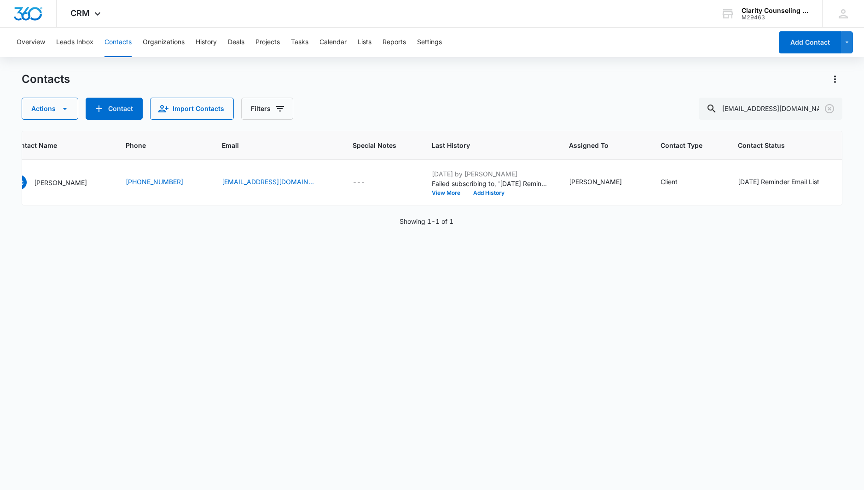
click at [831, 108] on icon "Clear" at bounding box center [829, 108] width 11 height 11
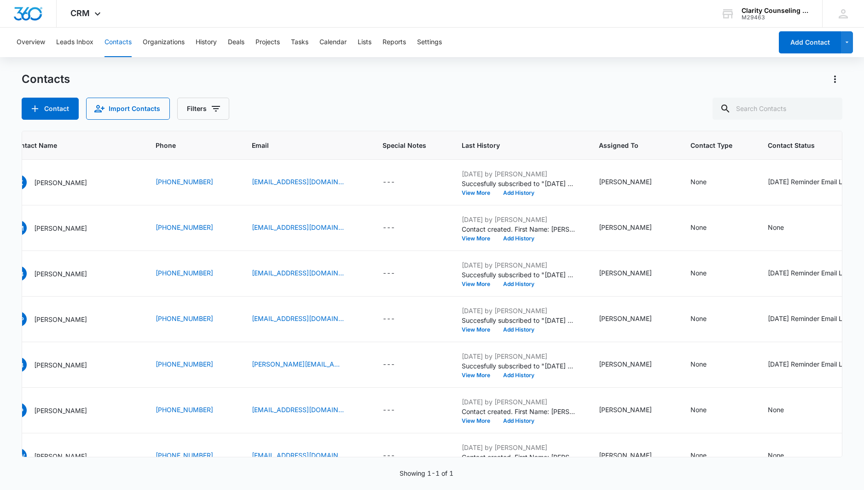
click at [831, 108] on div at bounding box center [829, 109] width 15 height 22
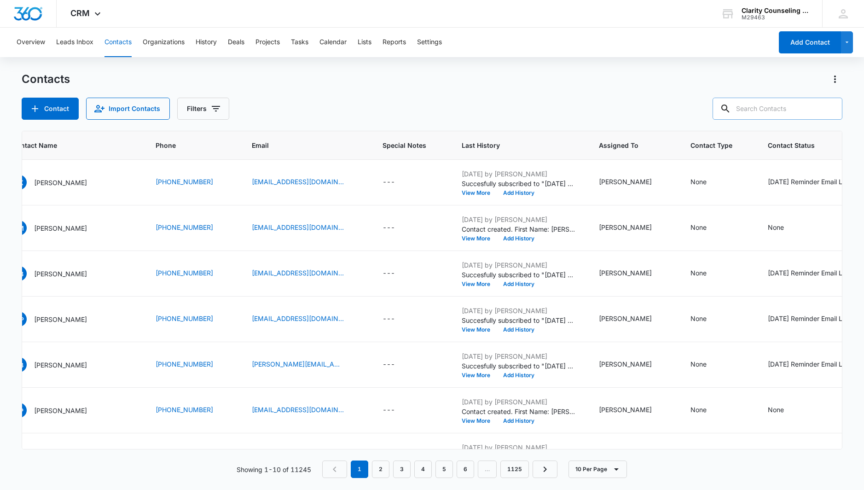
paste input "[EMAIL_ADDRESS][DOMAIN_NAME]"
type input "[EMAIL_ADDRESS][DOMAIN_NAME]"
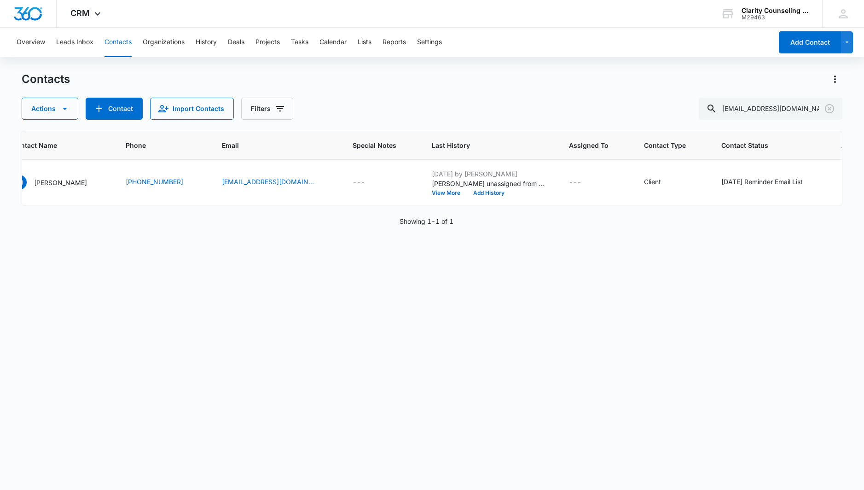
click at [830, 110] on icon "Clear" at bounding box center [828, 108] width 9 height 9
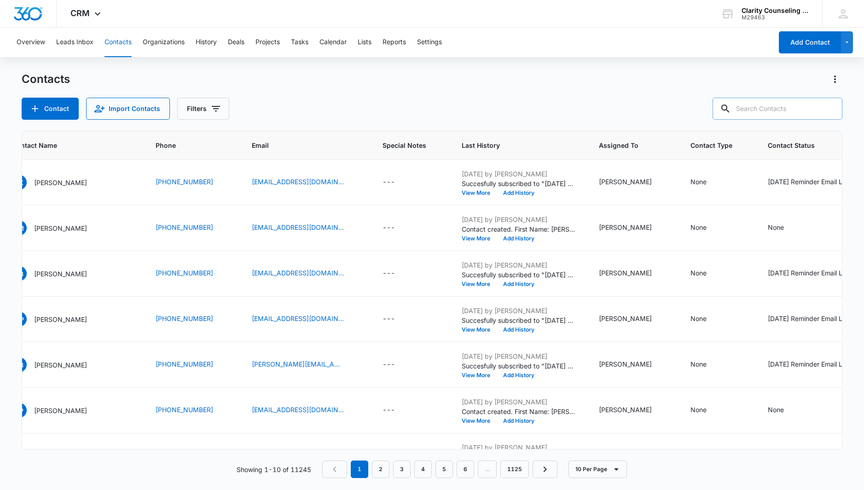
drag, startPoint x: 21, startPoint y: 65, endPoint x: 830, endPoint y: 110, distance: 810.5
click at [830, 110] on div at bounding box center [829, 109] width 15 height 22
paste input "[PERSON_NAME][EMAIL_ADDRESS][PERSON_NAME][DOMAIN_NAME]"
type input "[PERSON_NAME][EMAIL_ADDRESS][PERSON_NAME][DOMAIN_NAME]"
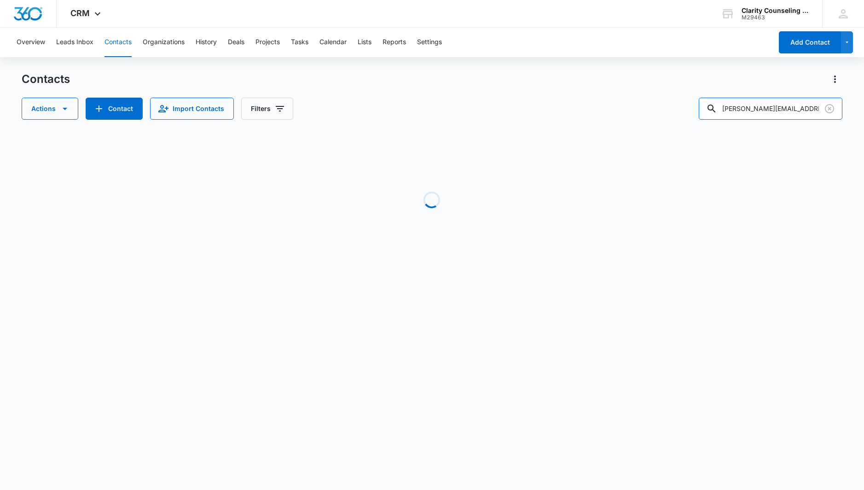
scroll to position [0, 98]
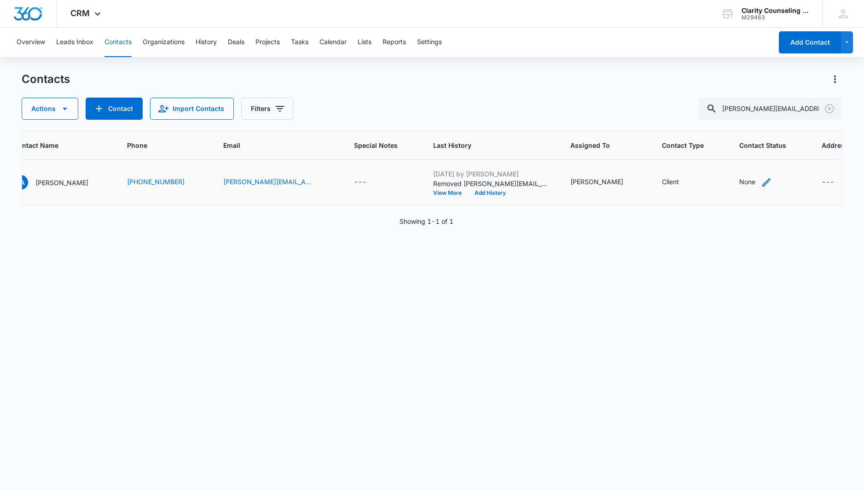
click at [739, 182] on div "None" at bounding box center [747, 182] width 16 height 10
drag, startPoint x: 705, startPoint y: 194, endPoint x: 718, endPoint y: 166, distance: 31.3
click at [706, 194] on p "[DATE] Reminder Email List" at bounding box center [721, 188] width 61 height 19
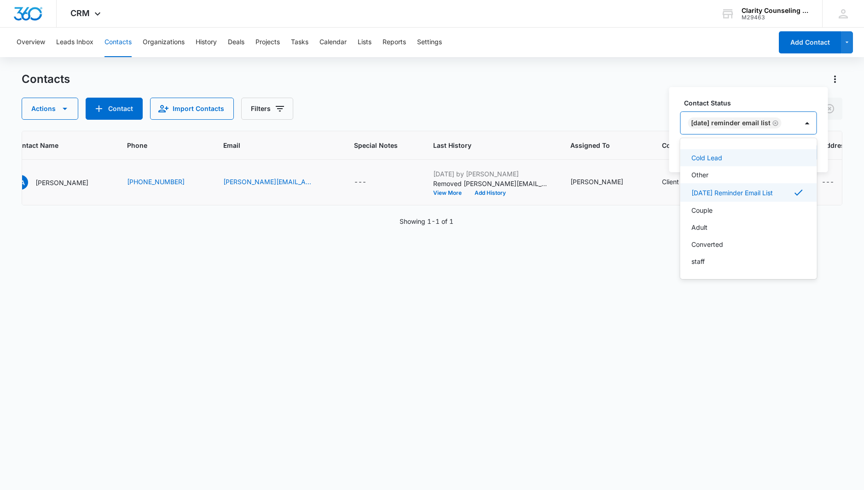
drag, startPoint x: 807, startPoint y: 124, endPoint x: 807, endPoint y: 141, distance: 17.0
click at [807, 125] on div at bounding box center [807, 122] width 15 height 15
click at [807, 151] on button "Save" at bounding box center [803, 152] width 27 height 17
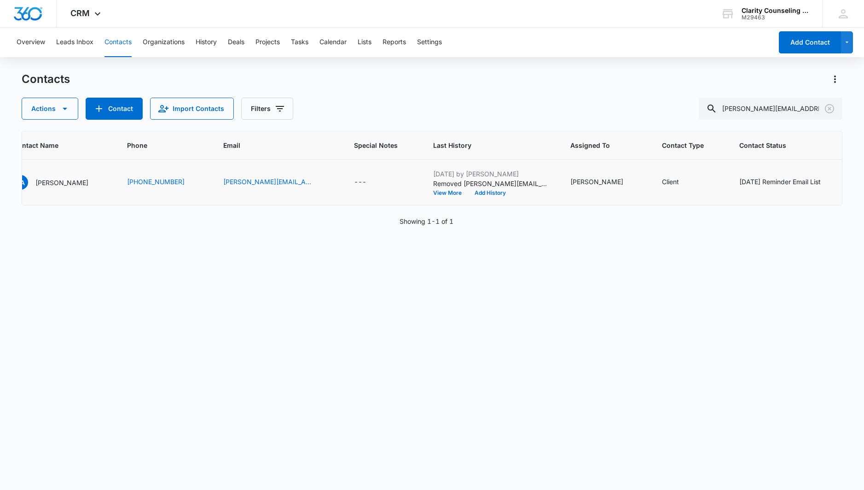
click at [831, 105] on icon "Clear" at bounding box center [828, 108] width 9 height 9
click at [831, 105] on div at bounding box center [829, 109] width 15 height 22
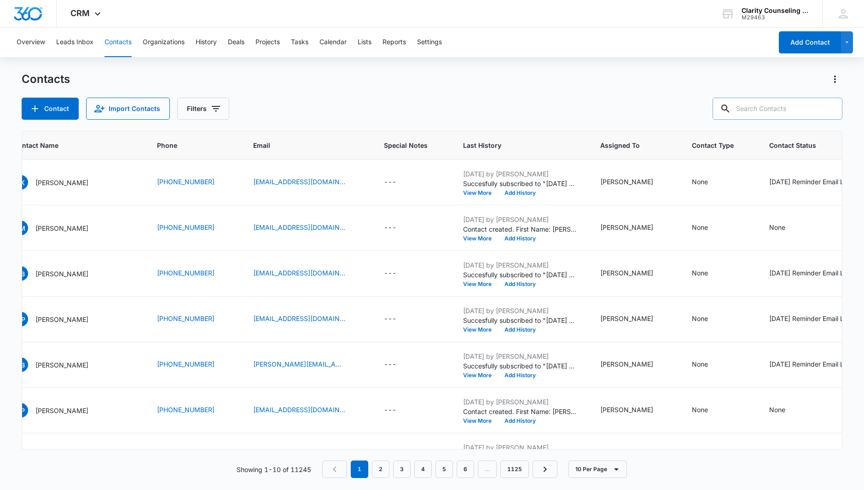
paste input "[EMAIL_ADDRESS][DOMAIN_NAME]"
type input "[EMAIL_ADDRESS][DOMAIN_NAME]"
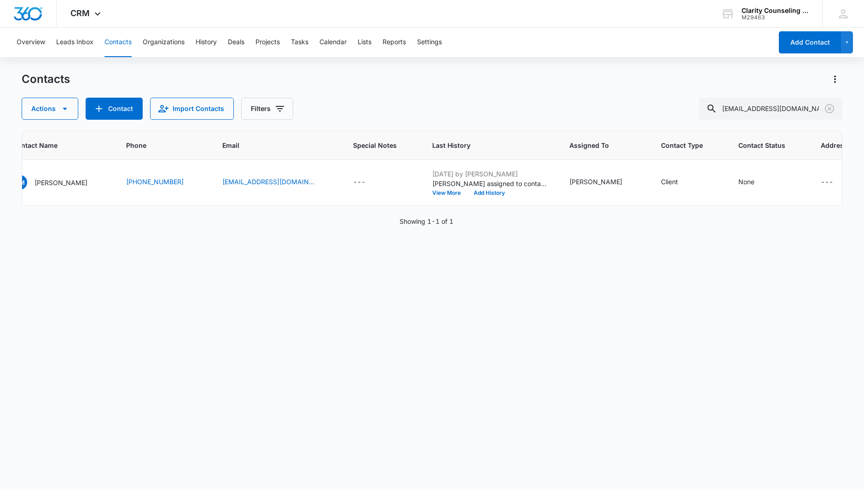
click at [830, 108] on icon "Clear" at bounding box center [829, 108] width 11 height 11
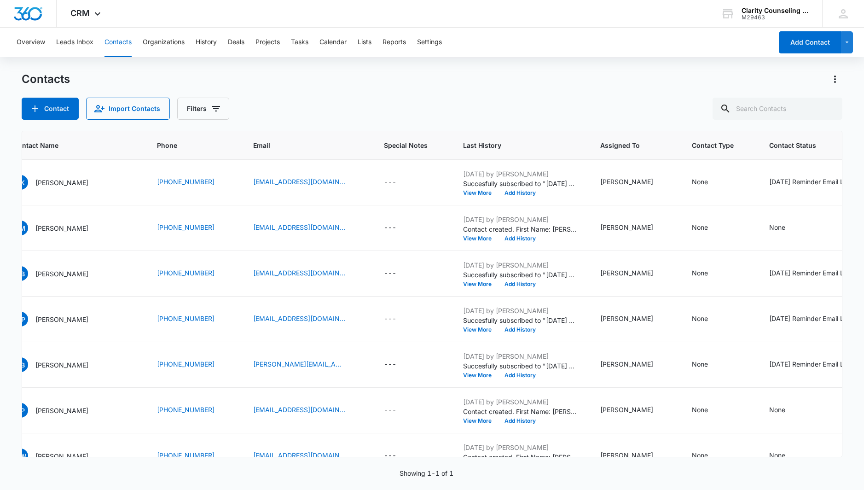
click at [830, 108] on div at bounding box center [829, 109] width 15 height 22
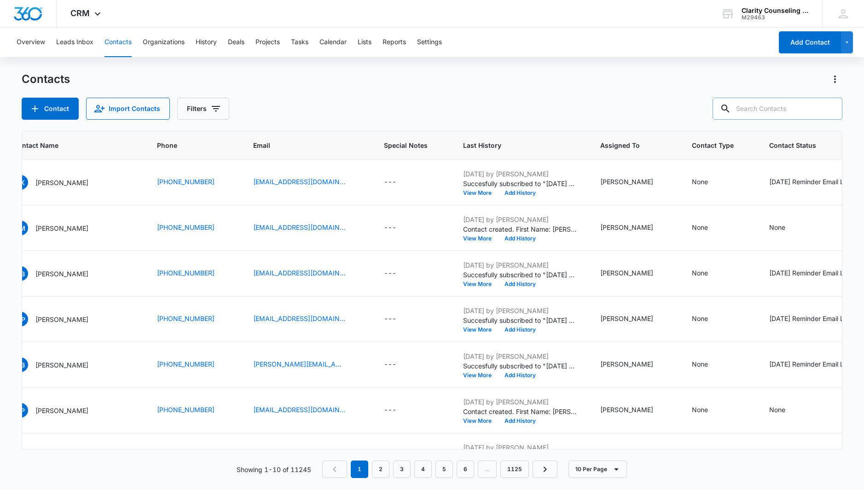
paste input "[EMAIL_ADDRESS][DOMAIN_NAME]"
type input "[EMAIL_ADDRESS][DOMAIN_NAME]"
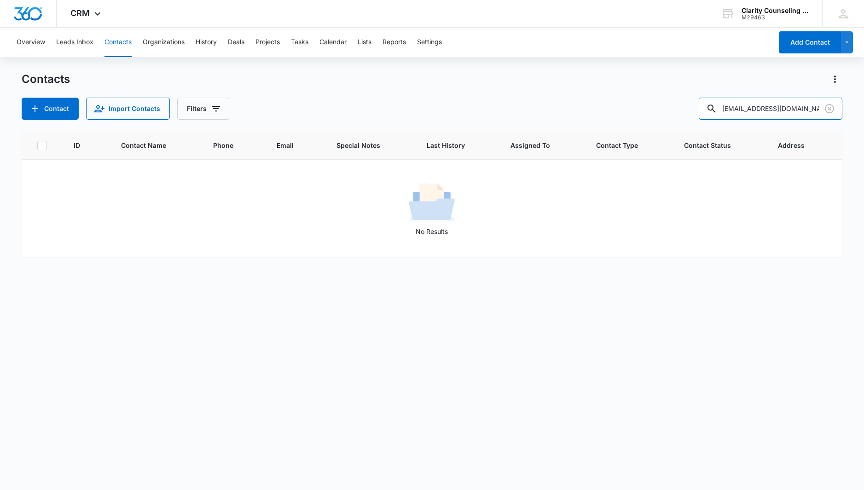
scroll to position [0, 0]
click at [829, 107] on icon "Clear" at bounding box center [829, 108] width 11 height 11
click at [829, 107] on div at bounding box center [829, 109] width 15 height 22
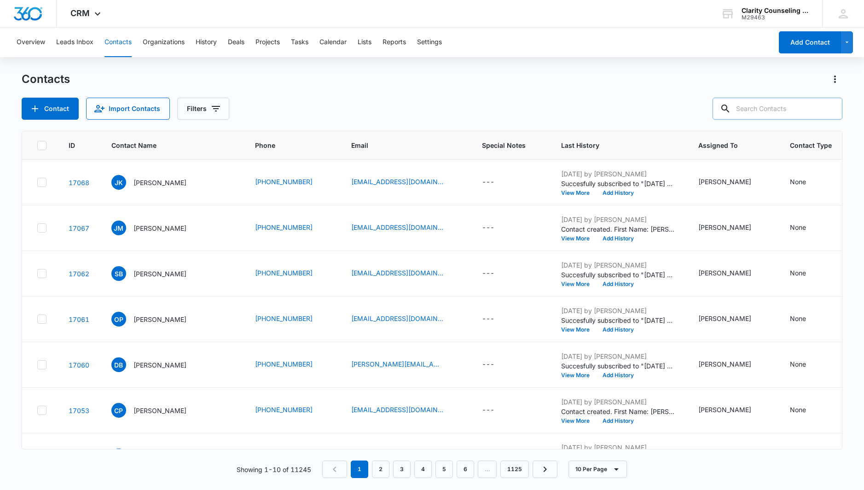
paste input "[EMAIL_ADDRESS][DOMAIN_NAME]"
type input "[EMAIL_ADDRESS][DOMAIN_NAME]"
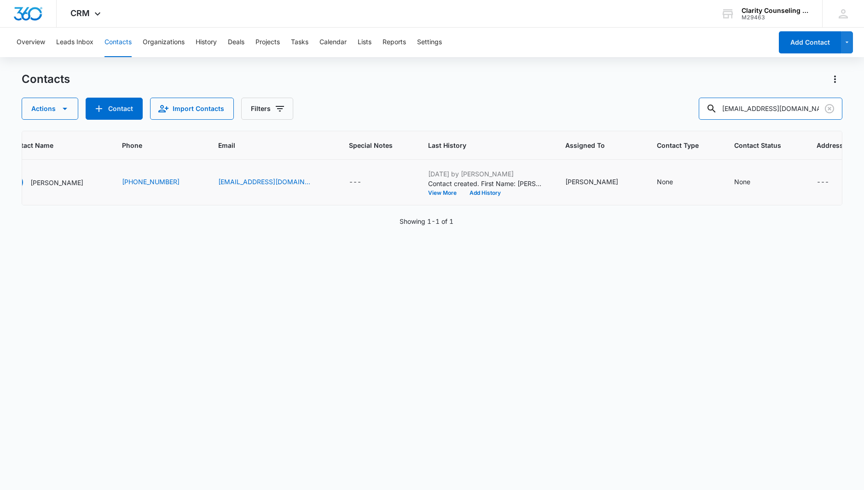
scroll to position [0, 103]
click at [734, 184] on div "None" at bounding box center [750, 182] width 33 height 11
click at [739, 118] on div "Contact Status" at bounding box center [712, 123] width 65 height 21
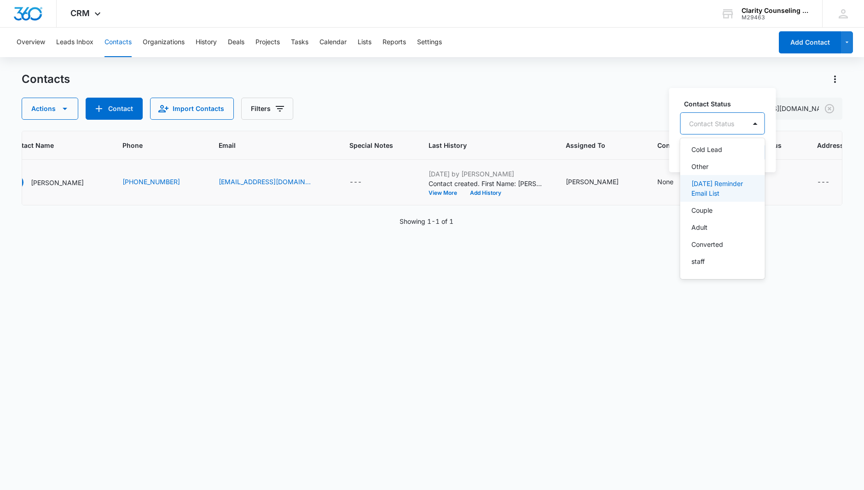
drag, startPoint x: 738, startPoint y: 188, endPoint x: 764, endPoint y: 139, distance: 54.5
click at [738, 188] on p "[DATE] Reminder Email List" at bounding box center [721, 188] width 61 height 19
click at [814, 119] on div at bounding box center [807, 122] width 15 height 15
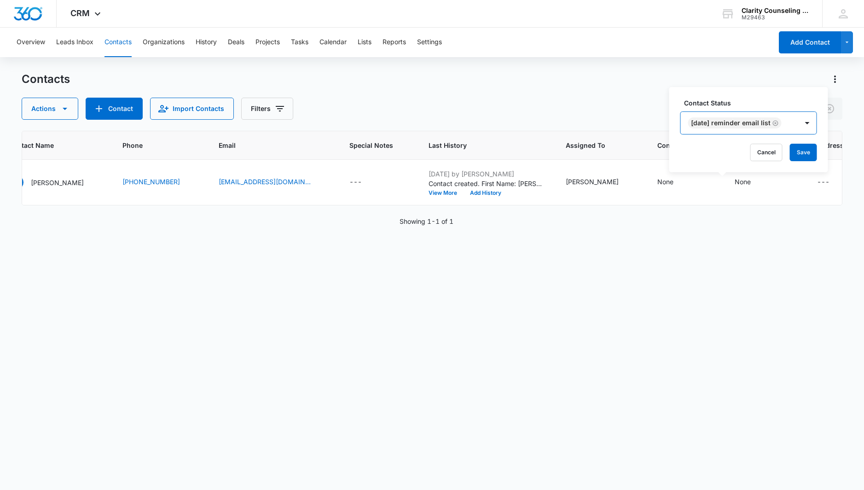
drag, startPoint x: 813, startPoint y: 150, endPoint x: 526, endPoint y: 150, distance: 287.1
click at [813, 150] on button "Save" at bounding box center [803, 152] width 27 height 17
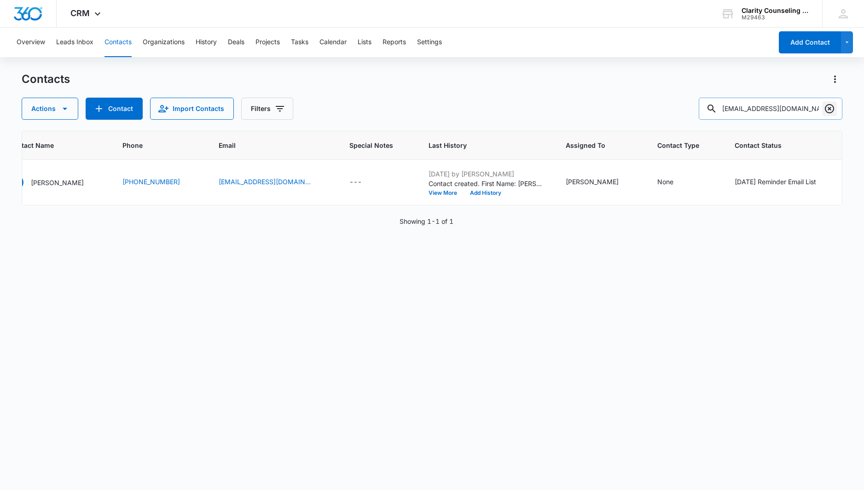
click at [830, 104] on icon "Clear" at bounding box center [828, 108] width 9 height 9
click at [830, 104] on div at bounding box center [829, 109] width 15 height 22
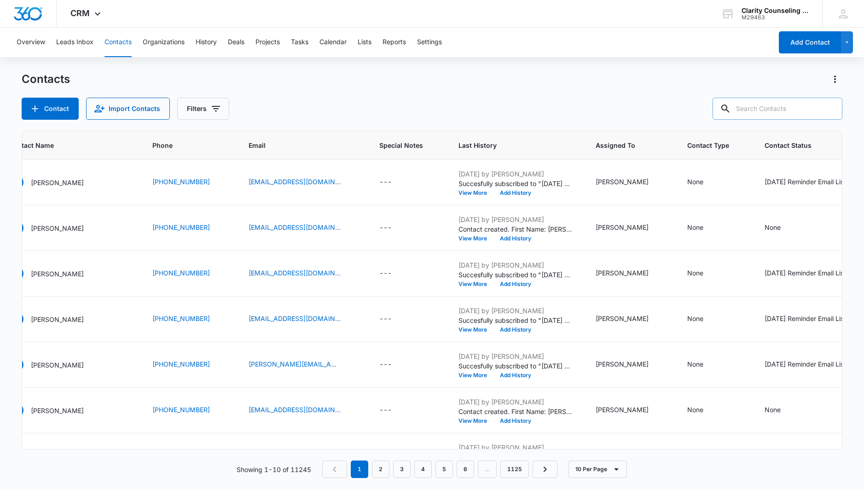
paste input "[EMAIL_ADDRESS][PERSON_NAME][DOMAIN_NAME]"
type input "[EMAIL_ADDRESS][PERSON_NAME][DOMAIN_NAME]"
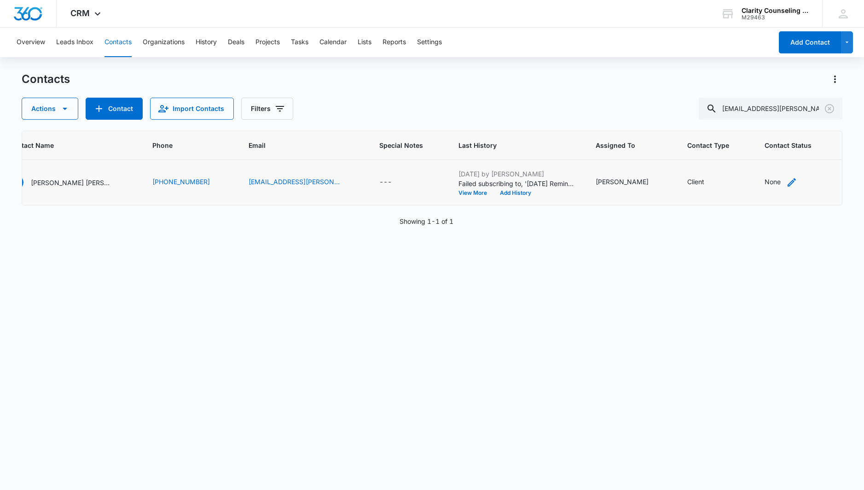
click at [764, 180] on div "None" at bounding box center [772, 182] width 16 height 10
click at [733, 121] on div at bounding box center [728, 116] width 96 height 22
click at [738, 126] on div at bounding box center [717, 124] width 45 height 12
drag, startPoint x: 735, startPoint y: 189, endPoint x: 804, endPoint y: 72, distance: 135.3
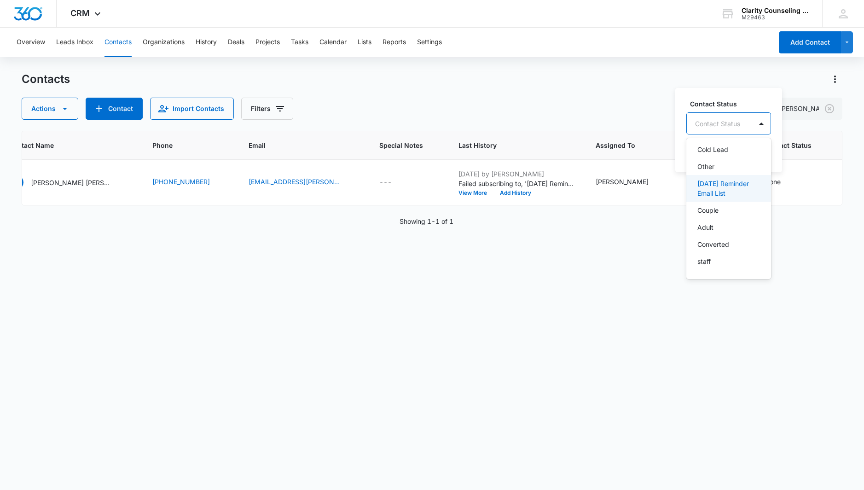
click at [749, 166] on div "Select All Millennial College Adolescent Hot Lead Cool Lead Inactive Partner Cl…" at bounding box center [728, 208] width 85 height 126
click at [726, 186] on p "[DATE] Reminder Email List" at bounding box center [727, 188] width 61 height 19
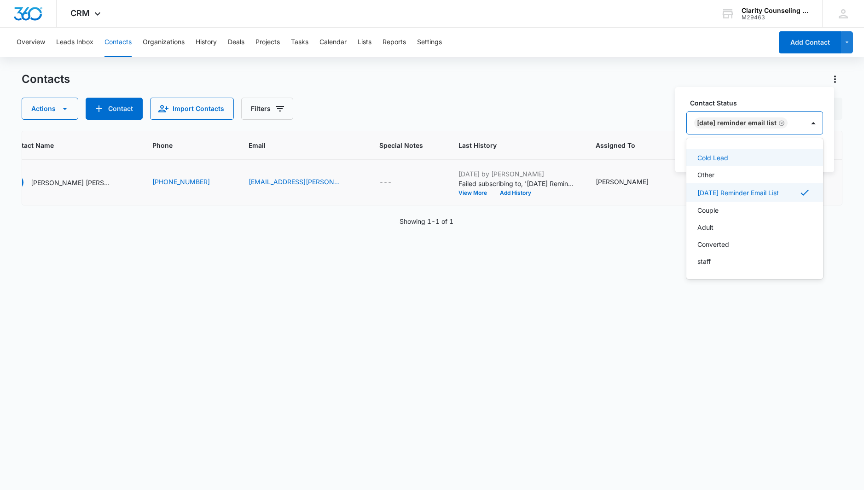
drag, startPoint x: 807, startPoint y: 118, endPoint x: 808, endPoint y: 135, distance: 16.7
click at [804, 119] on div "[DATE] Reminder Email List" at bounding box center [744, 123] width 117 height 22
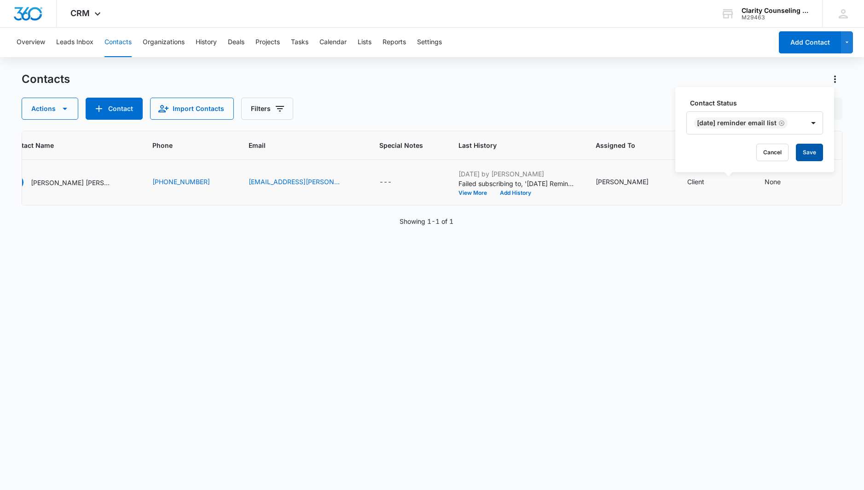
click at [811, 154] on button "Save" at bounding box center [808, 152] width 27 height 17
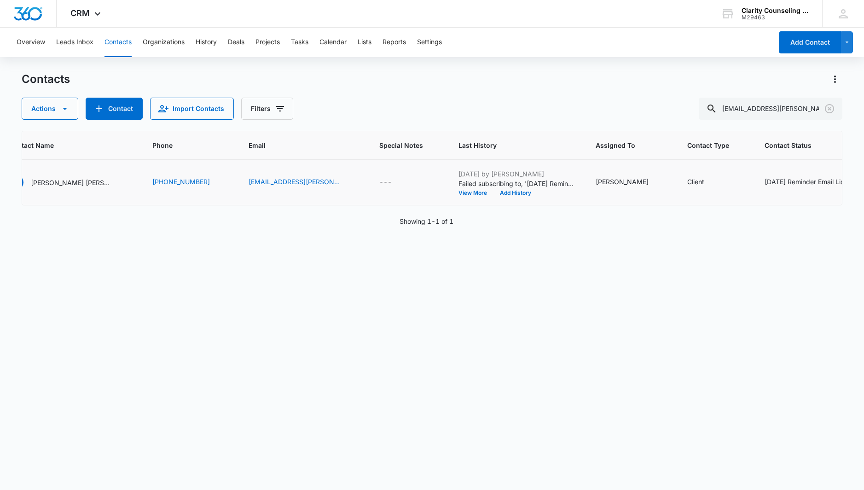
click at [831, 108] on icon "Clear" at bounding box center [829, 108] width 11 height 11
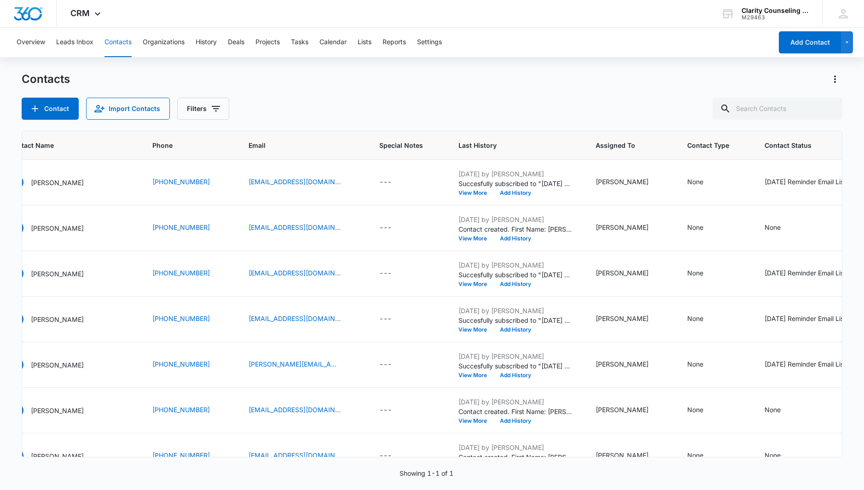
click at [831, 108] on div at bounding box center [829, 109] width 15 height 22
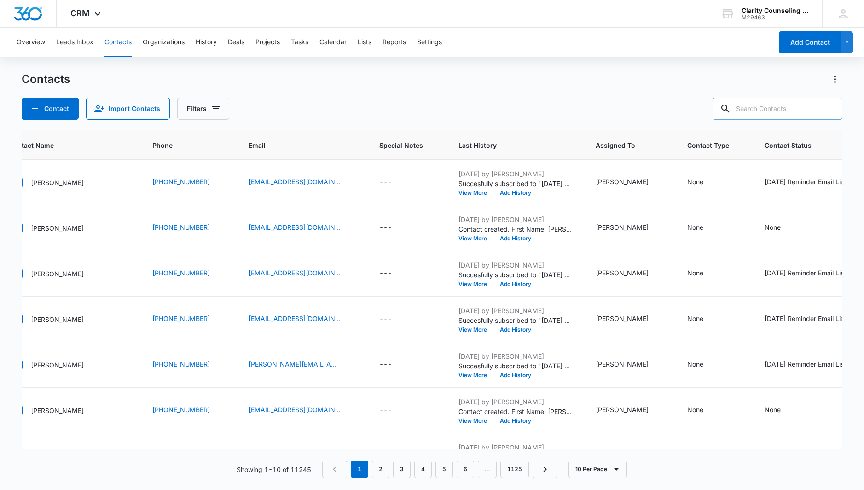
paste input "[EMAIL_ADDRESS][DOMAIN_NAME]"
type input "[EMAIL_ADDRESS][DOMAIN_NAME]"
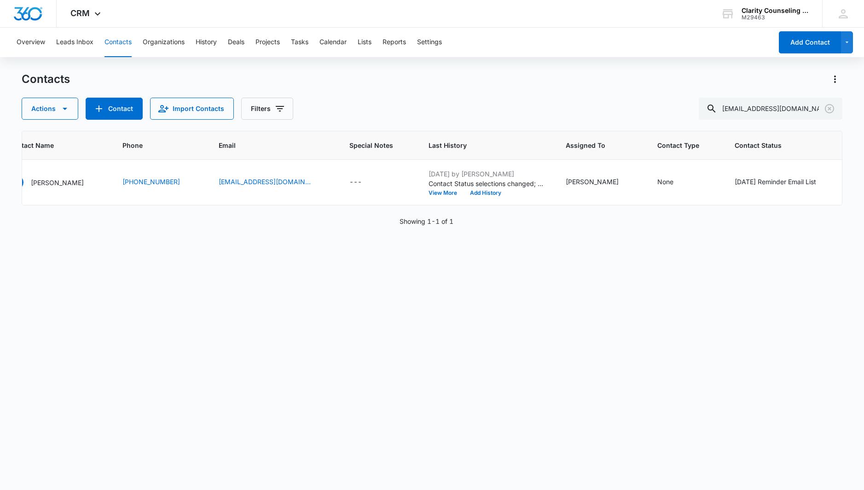
click at [828, 110] on icon "Clear" at bounding box center [828, 108] width 9 height 9
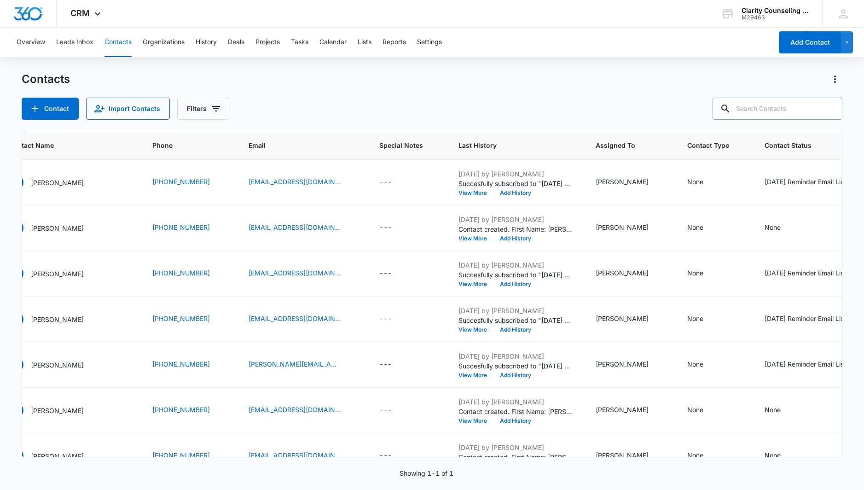
drag, startPoint x: 8, startPoint y: 74, endPoint x: 765, endPoint y: 111, distance: 757.7
click at [828, 110] on div at bounding box center [829, 109] width 15 height 22
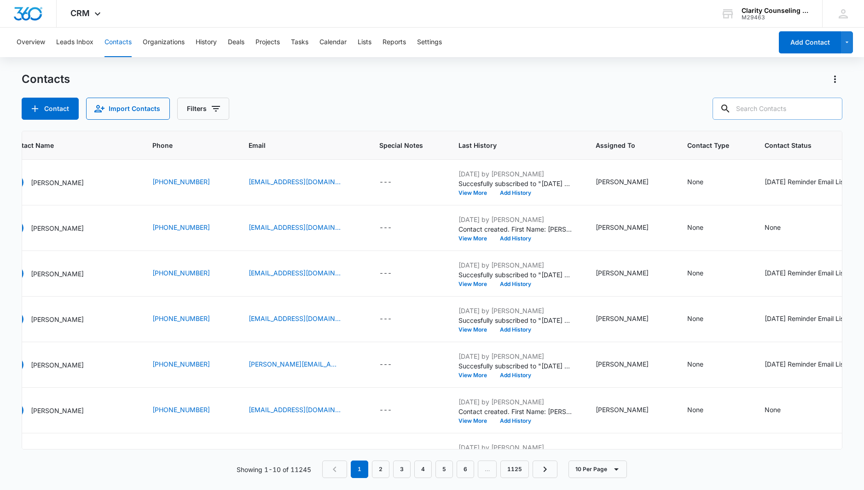
paste input "[EMAIL_ADDRESS][DOMAIN_NAME]"
type input "[EMAIL_ADDRESS][DOMAIN_NAME]"
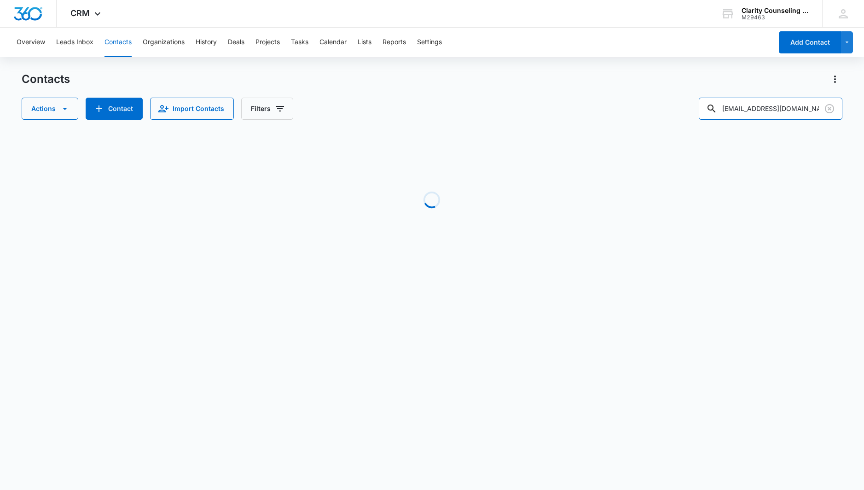
scroll to position [0, 98]
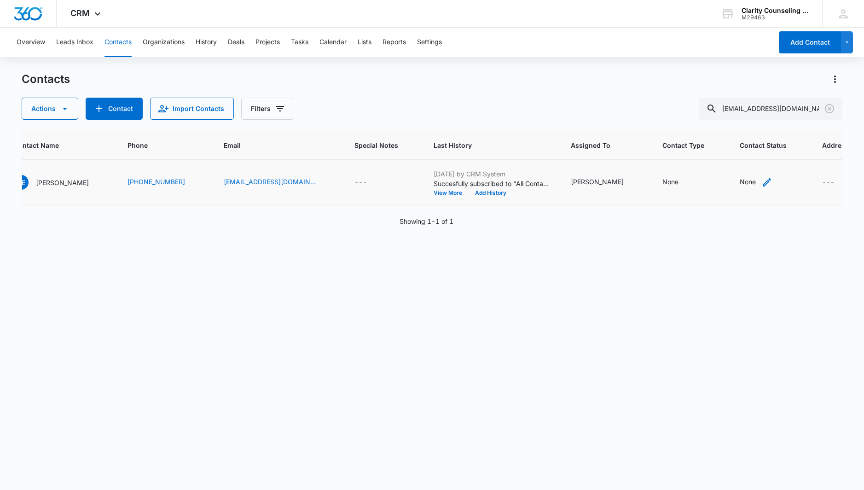
click at [739, 182] on div "None" at bounding box center [747, 182] width 16 height 10
click at [727, 130] on div "Contact Status" at bounding box center [712, 123] width 65 height 21
click at [718, 179] on p "[DATE] Reminder Email List" at bounding box center [721, 188] width 61 height 19
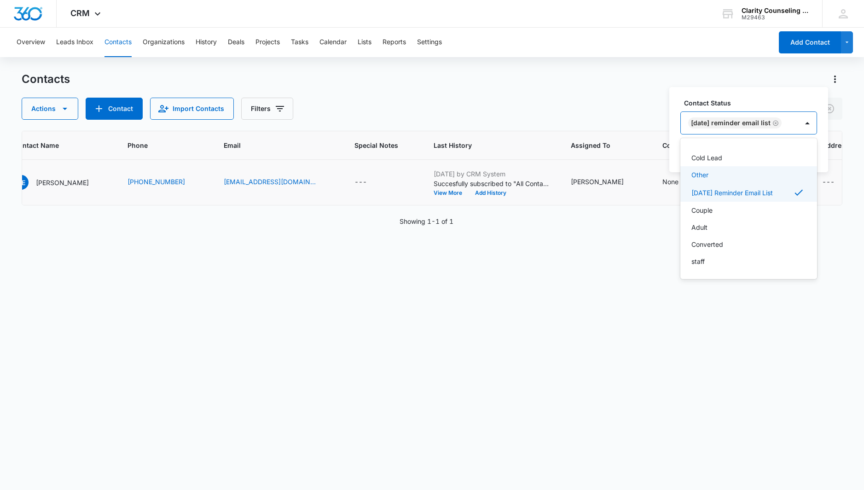
scroll to position [134, 0]
drag, startPoint x: 793, startPoint y: 118, endPoint x: 797, endPoint y: 135, distance: 17.9
click at [793, 118] on div "[DATE] Reminder Email List" at bounding box center [738, 123] width 117 height 22
drag, startPoint x: 800, startPoint y: 153, endPoint x: 722, endPoint y: 159, distance: 78.0
click at [800, 153] on button "Save" at bounding box center [803, 152] width 27 height 17
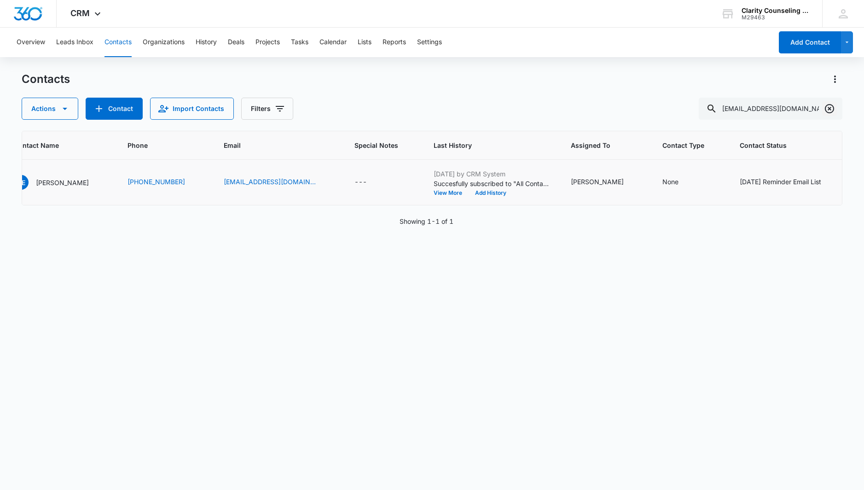
click at [829, 110] on icon "Clear" at bounding box center [829, 108] width 11 height 11
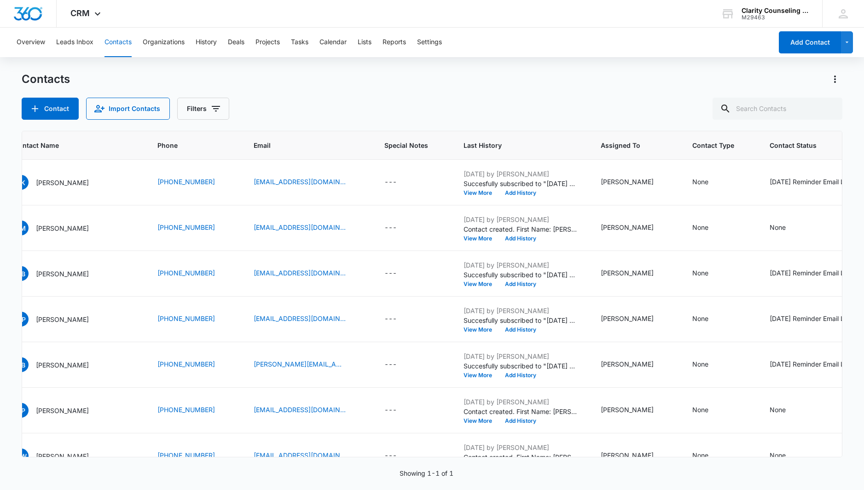
click at [829, 110] on div at bounding box center [829, 109] width 15 height 22
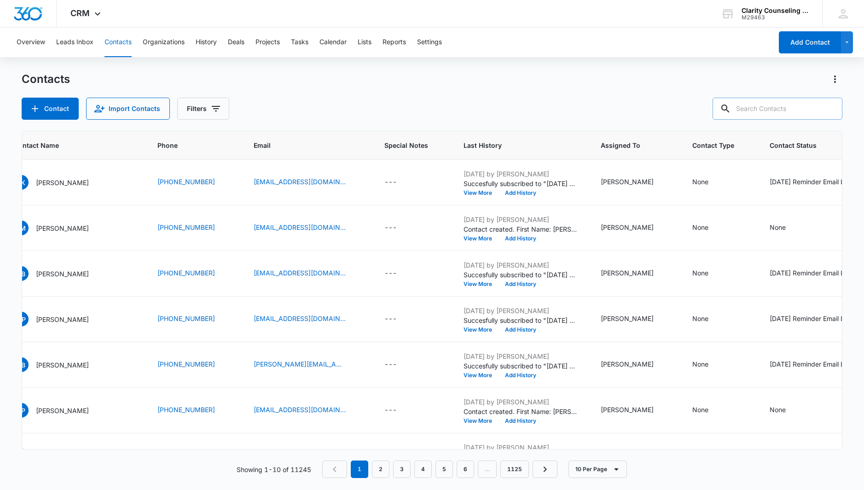
paste input "[EMAIL_ADDRESS][DOMAIN_NAME]"
type input "[EMAIL_ADDRESS][DOMAIN_NAME]"
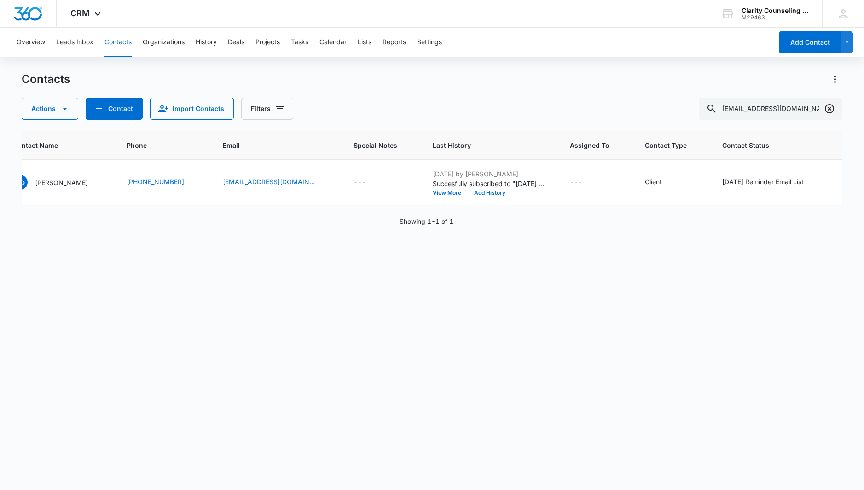
click at [828, 107] on icon "Clear" at bounding box center [828, 108] width 9 height 9
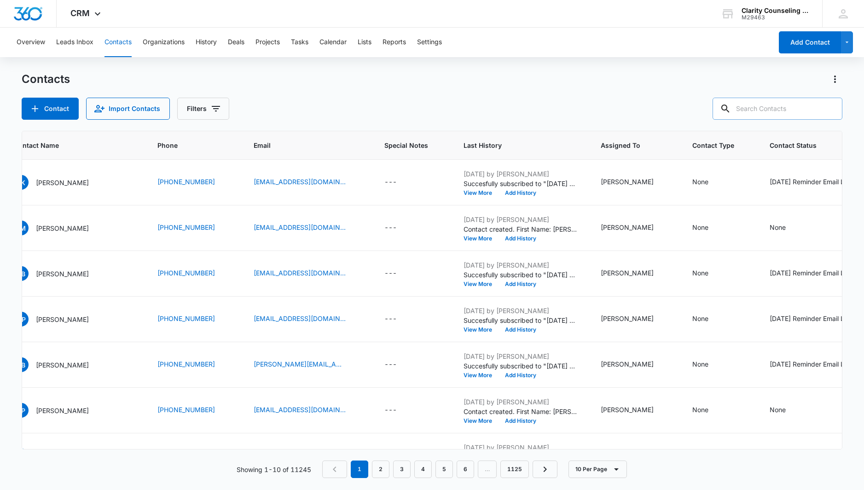
paste input "[EMAIL_ADDRESS][DOMAIN_NAME]"
type input "[EMAIL_ADDRESS][DOMAIN_NAME]"
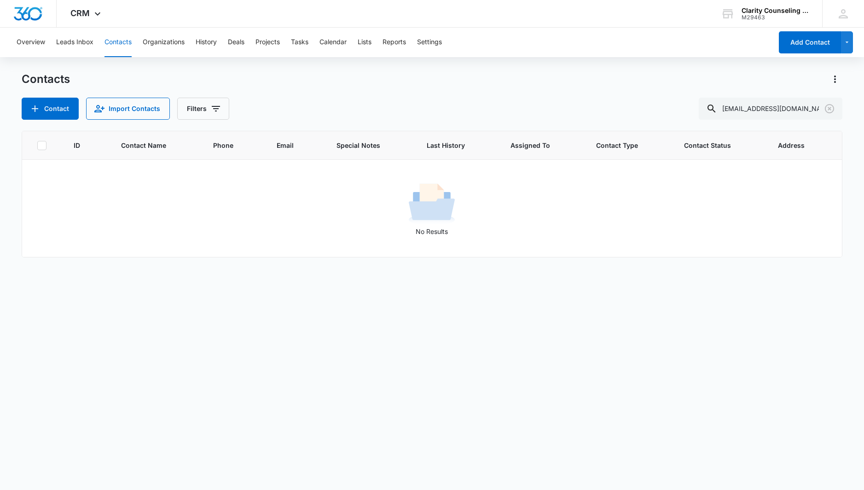
scroll to position [0, 0]
click at [827, 110] on icon "Clear" at bounding box center [829, 108] width 11 height 11
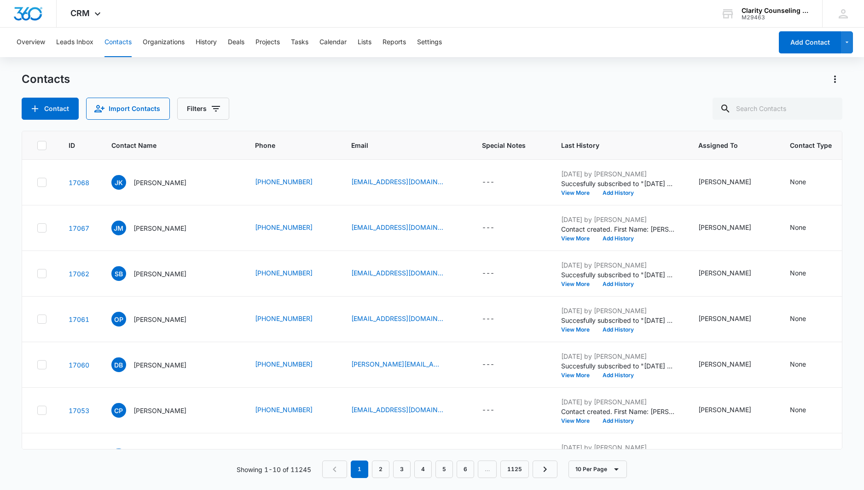
drag, startPoint x: 75, startPoint y: 98, endPoint x: 827, endPoint y: 110, distance: 751.9
click at [827, 110] on div at bounding box center [829, 109] width 15 height 22
paste input "[EMAIL_ADDRESS][DOMAIN_NAME]"
type input "[EMAIL_ADDRESS][DOMAIN_NAME]"
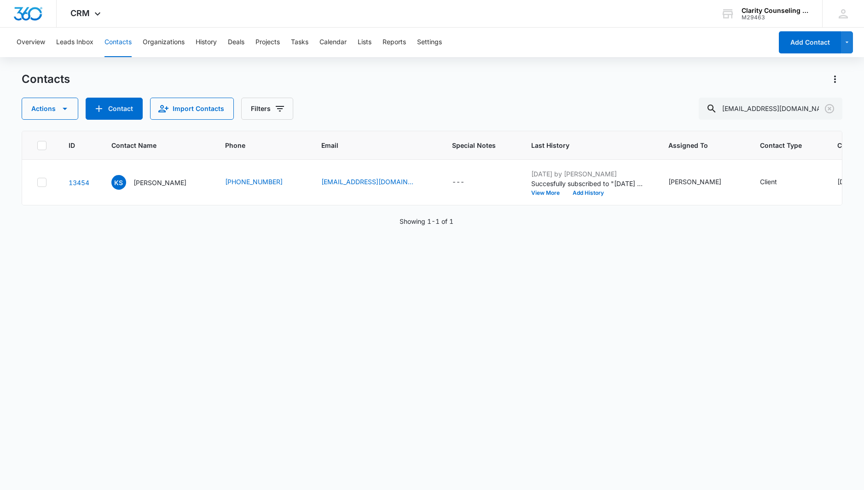
click at [827, 109] on icon "Clear" at bounding box center [829, 108] width 11 height 11
click at [827, 109] on div at bounding box center [829, 109] width 15 height 22
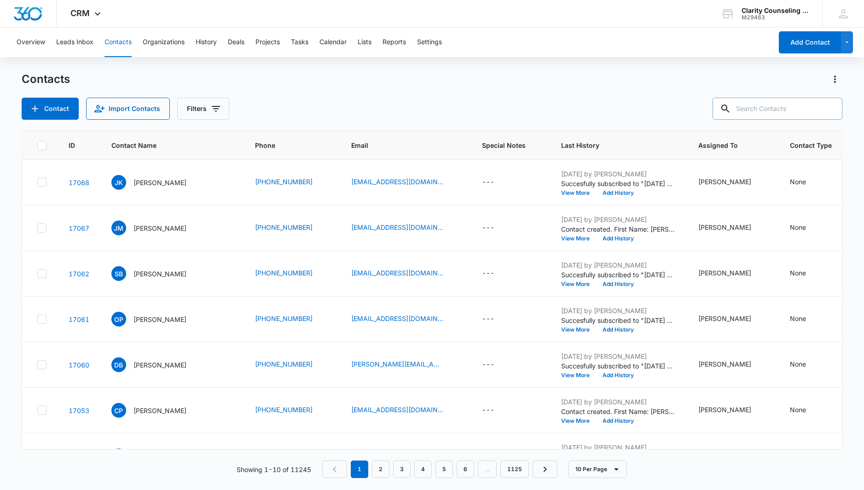
paste input "[EMAIL_ADDRESS][DOMAIN_NAME]"
type input "[EMAIL_ADDRESS][DOMAIN_NAME]"
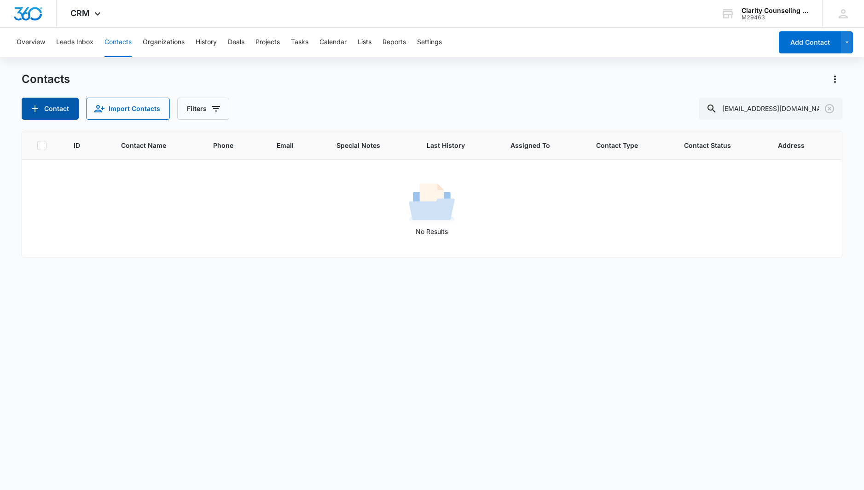
click at [58, 108] on button "Contact" at bounding box center [50, 109] width 57 height 22
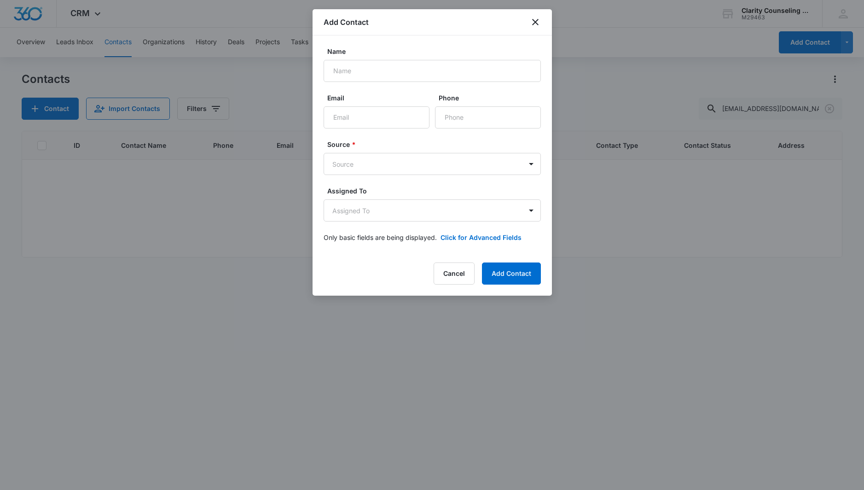
click at [830, 113] on div at bounding box center [432, 245] width 864 height 490
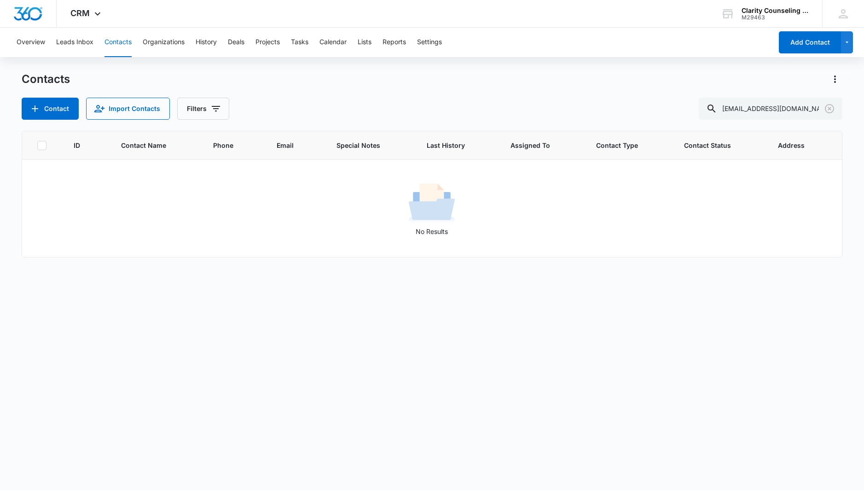
click at [830, 113] on icon "Clear" at bounding box center [828, 108] width 9 height 9
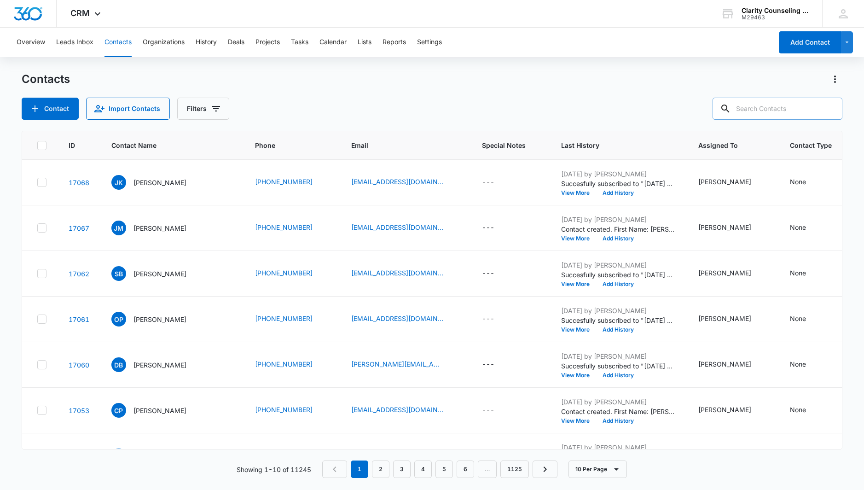
paste input "[EMAIL_ADDRESS][DOMAIN_NAME]"
type input "[EMAIL_ADDRESS][DOMAIN_NAME]"
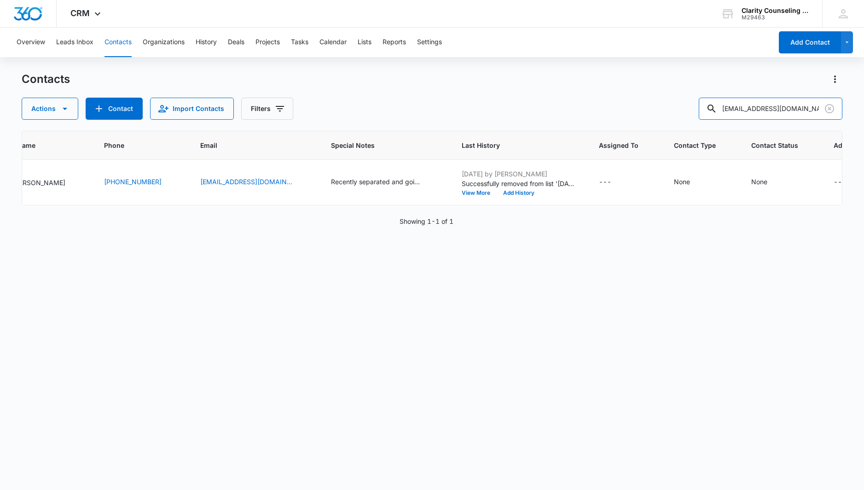
scroll to position [0, 121]
click at [751, 180] on div "None" at bounding box center [759, 182] width 16 height 10
click at [722, 116] on div "Contact Status" at bounding box center [712, 123] width 65 height 21
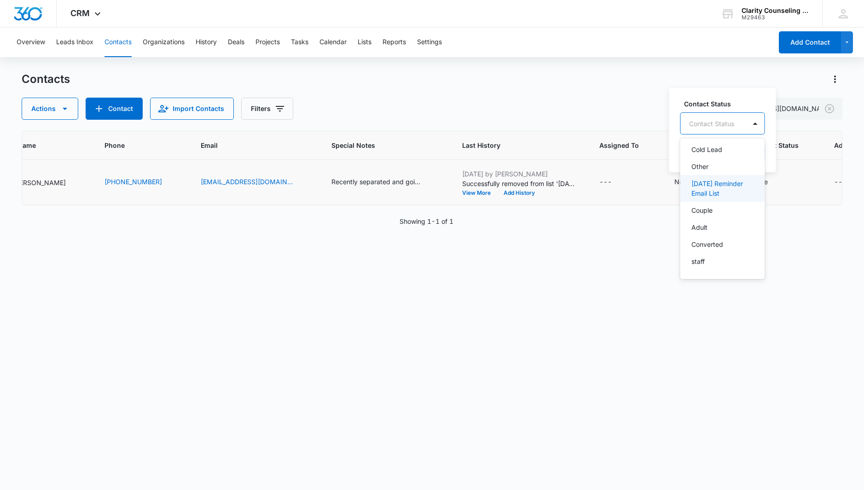
click at [727, 198] on div "[DATE] Reminder Email List" at bounding box center [722, 188] width 85 height 27
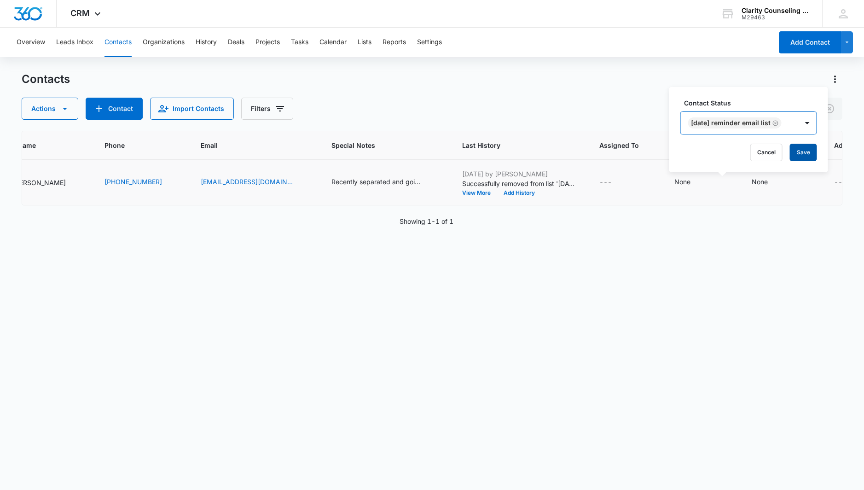
drag, startPoint x: 815, startPoint y: 126, endPoint x: 813, endPoint y: 159, distance: 33.2
click at [814, 126] on div at bounding box center [807, 122] width 15 height 15
click at [813, 159] on button "Save" at bounding box center [803, 152] width 27 height 17
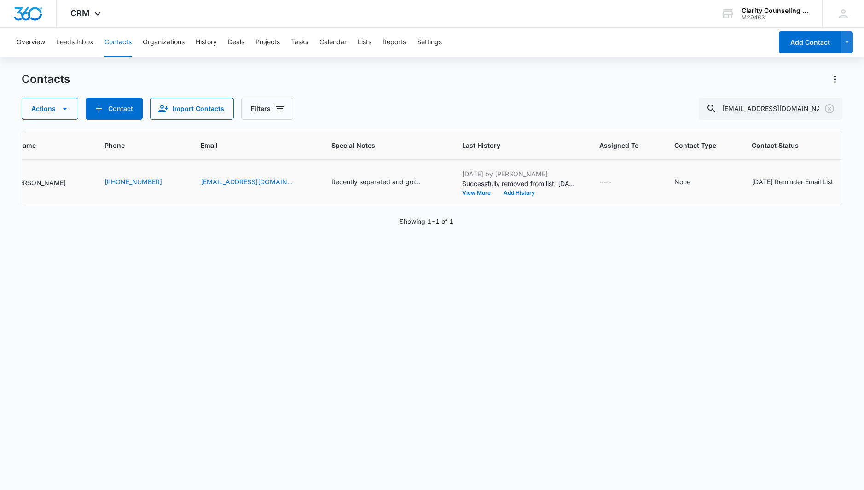
click at [829, 107] on icon "Clear" at bounding box center [829, 108] width 11 height 11
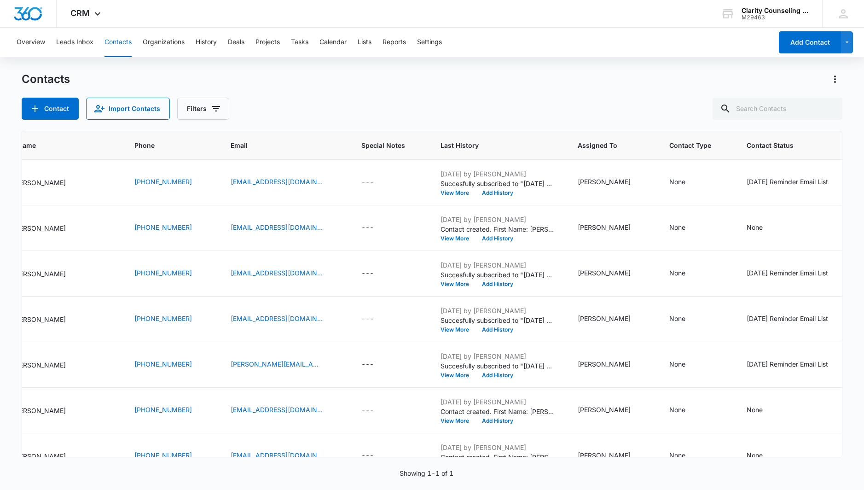
click at [829, 107] on div at bounding box center [829, 109] width 15 height 22
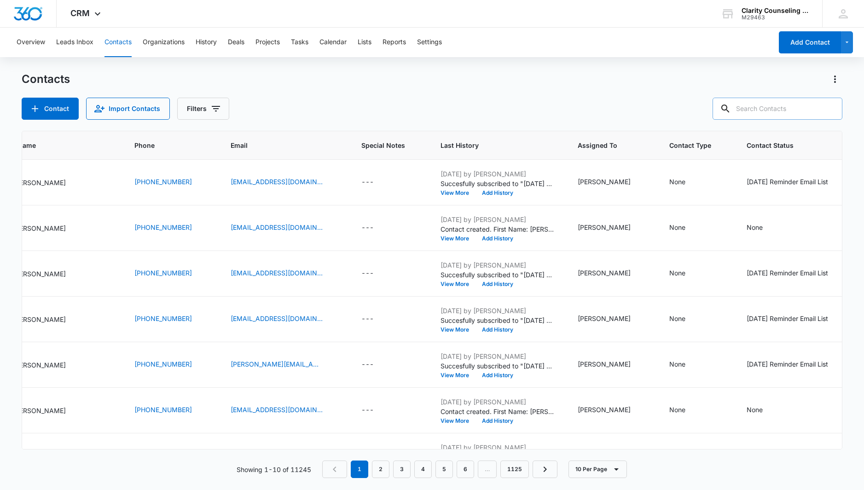
paste input "[EMAIL_ADDRESS][DOMAIN_NAME]"
type input "[EMAIL_ADDRESS][DOMAIN_NAME]"
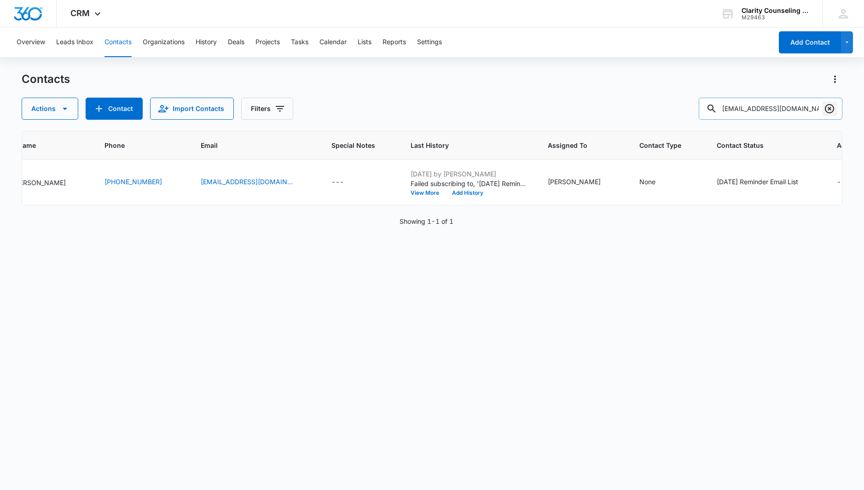
click at [827, 108] on icon "Clear" at bounding box center [829, 108] width 11 height 11
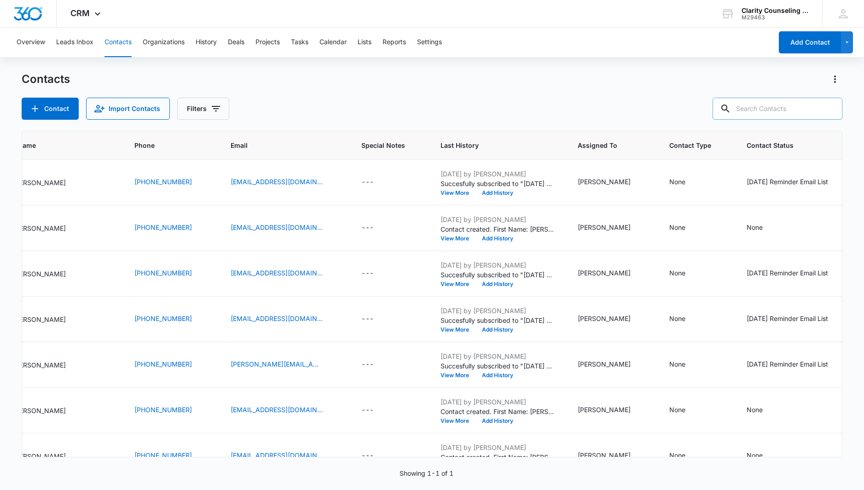
click at [827, 108] on div at bounding box center [829, 109] width 15 height 22
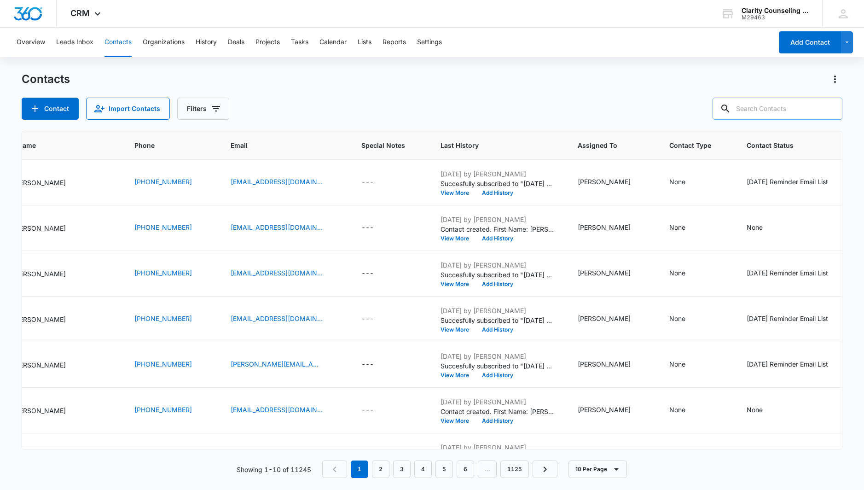
paste input "[EMAIL_ADDRESS][DOMAIN_NAME]"
type input "[EMAIL_ADDRESS][DOMAIN_NAME]"
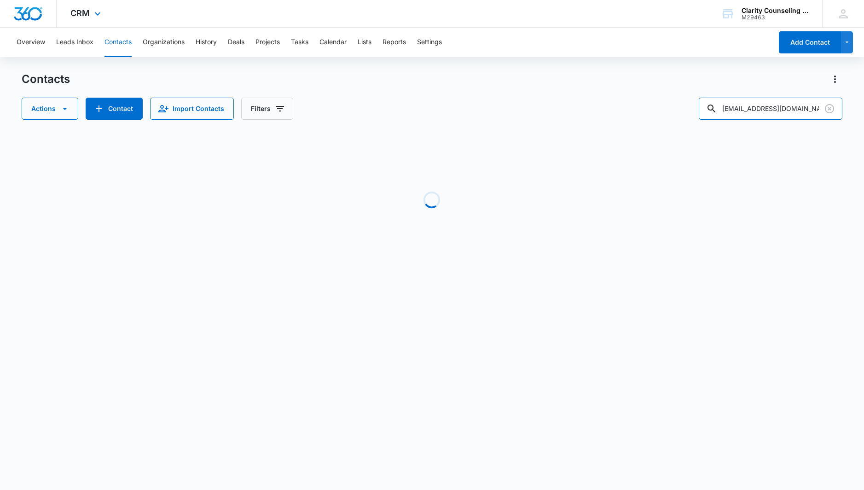
scroll to position [0, 63]
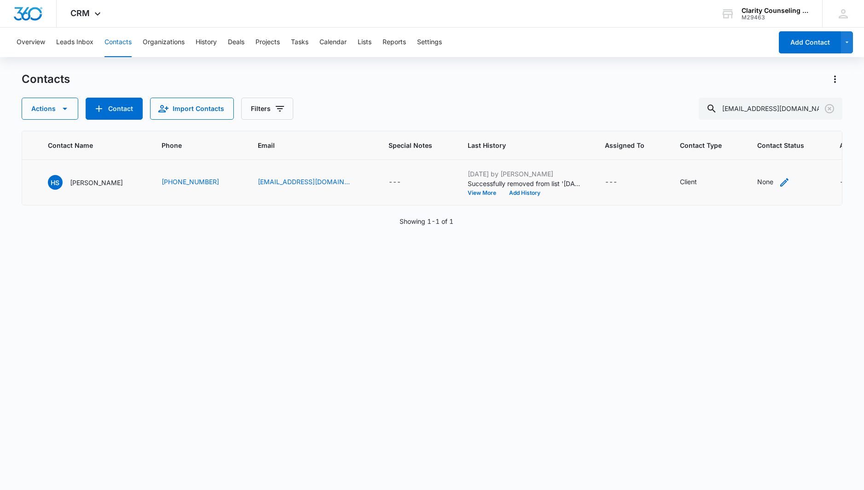
click at [757, 184] on div "None" at bounding box center [765, 182] width 16 height 10
click at [732, 122] on div at bounding box center [711, 124] width 45 height 12
click at [724, 183] on p "[DATE] Reminder Email List" at bounding box center [721, 188] width 61 height 19
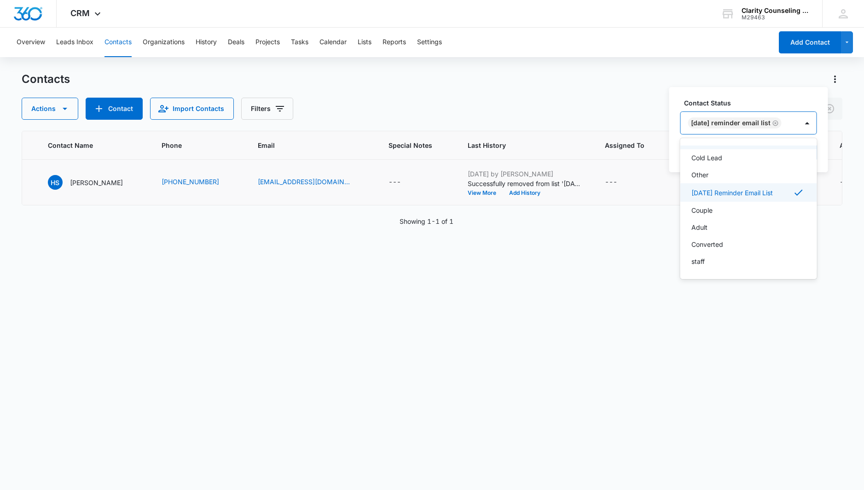
click at [798, 119] on div "[DATE] Reminder Email List" at bounding box center [738, 123] width 117 height 22
drag, startPoint x: 800, startPoint y: 151, endPoint x: 584, endPoint y: 169, distance: 216.5
click at [800, 151] on button "Save" at bounding box center [803, 152] width 27 height 17
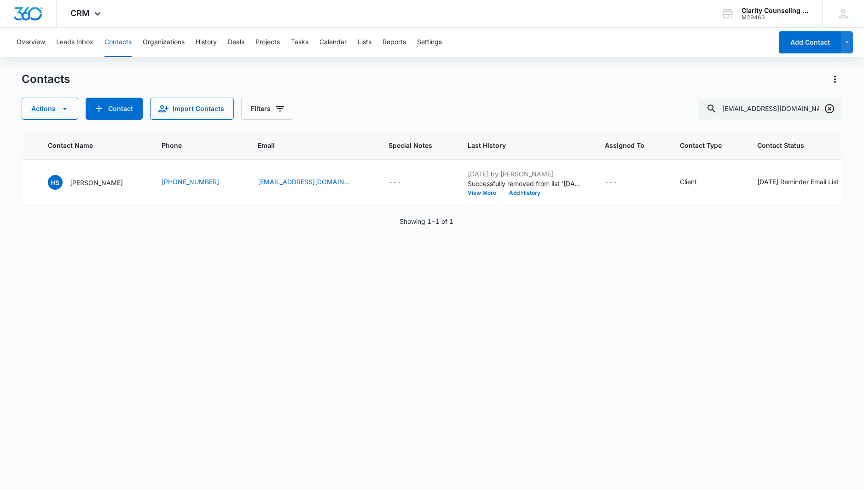
click at [828, 106] on icon "Clear" at bounding box center [829, 108] width 11 height 11
click at [828, 106] on div at bounding box center [829, 109] width 15 height 22
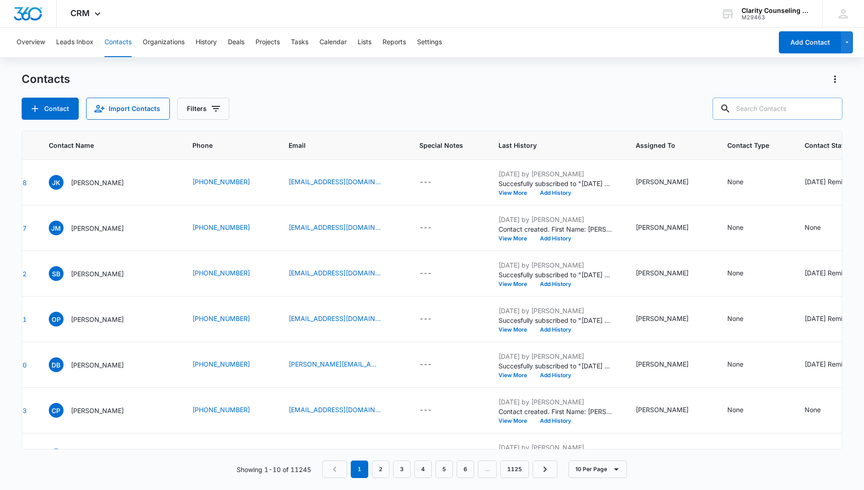
paste input "[EMAIL_ADDRESS][DOMAIN_NAME]"
type input "[EMAIL_ADDRESS][DOMAIN_NAME]"
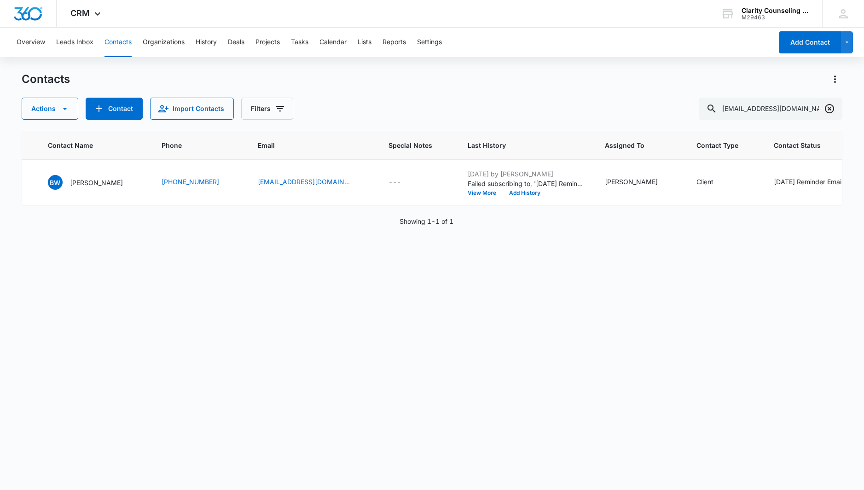
click at [828, 108] on icon "Clear" at bounding box center [828, 108] width 9 height 9
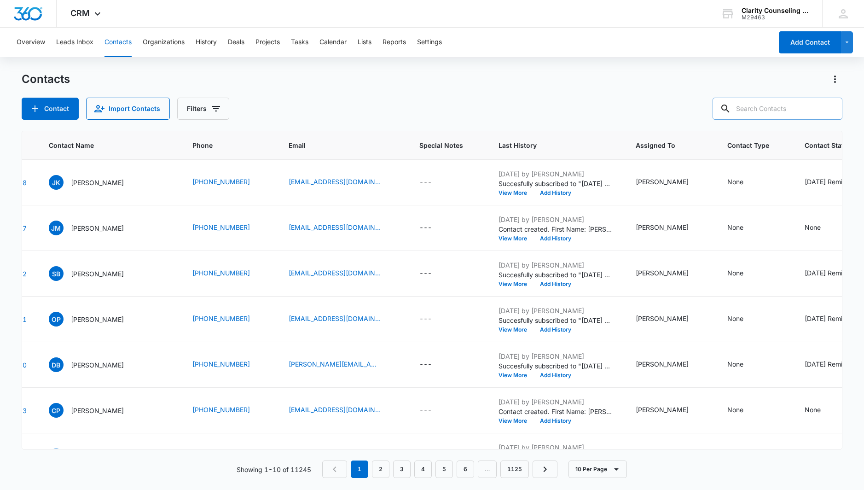
paste input "[EMAIL_ADDRESS][DOMAIN_NAME]"
type input "[EMAIL_ADDRESS][DOMAIN_NAME]"
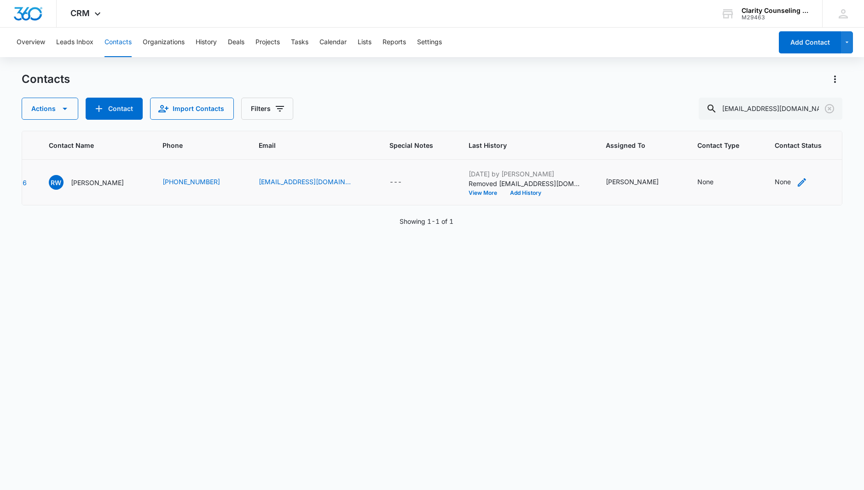
click at [774, 187] on div "None" at bounding box center [782, 182] width 16 height 11
click at [777, 121] on div at bounding box center [767, 124] width 45 height 12
click at [771, 183] on p "[DATE] Reminder Email List" at bounding box center [778, 188] width 61 height 19
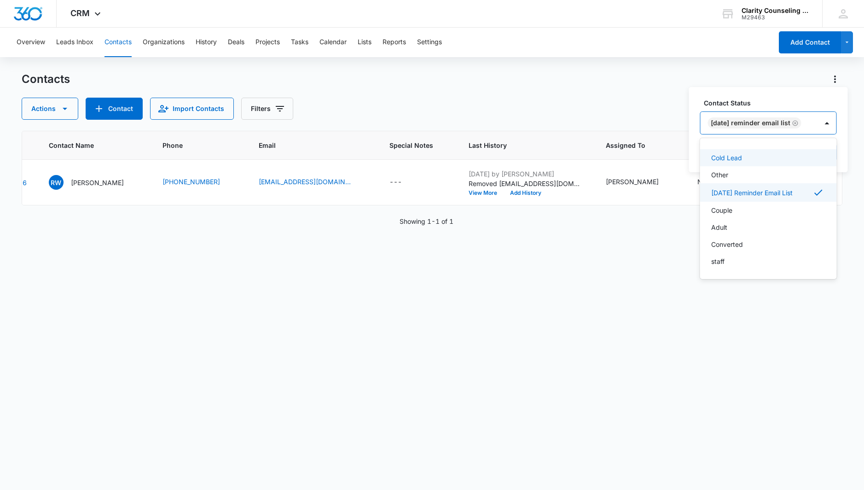
drag, startPoint x: 849, startPoint y: 123, endPoint x: 849, endPoint y: 138, distance: 14.3
click at [847, 124] on div "Contact Status option [DATE] Reminder Email List, selected. Cold Lead, 9 of 15.…" at bounding box center [768, 129] width 159 height 85
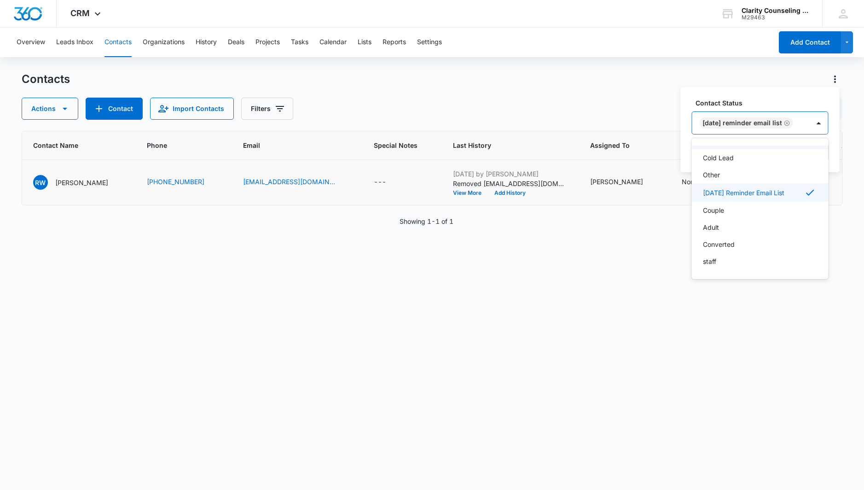
click at [828, 117] on div at bounding box center [818, 123] width 18 height 22
click at [825, 145] on button "Save" at bounding box center [814, 152] width 27 height 17
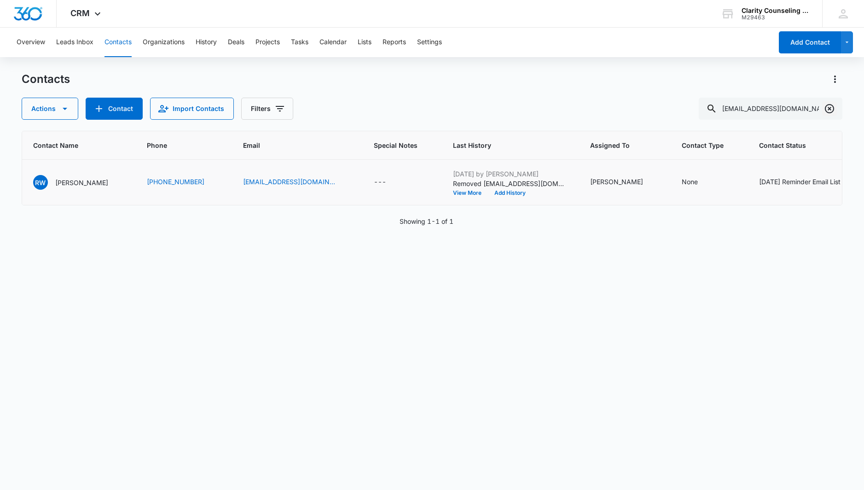
click at [826, 111] on icon "Clear" at bounding box center [829, 108] width 11 height 11
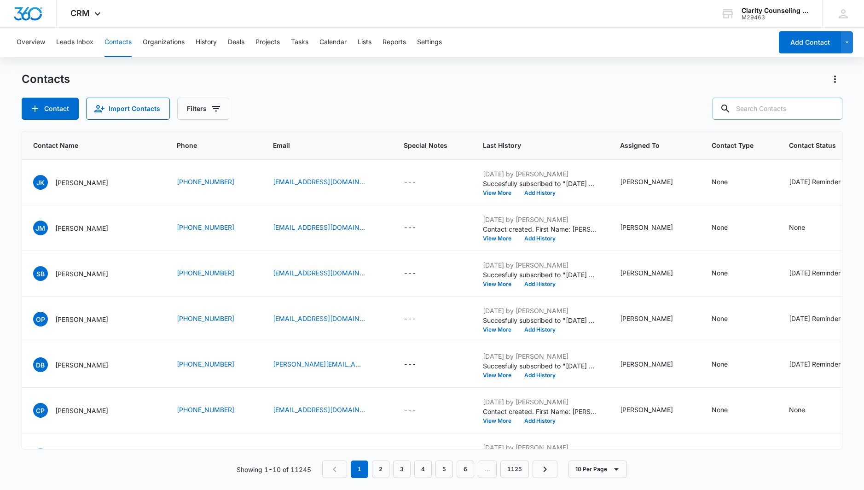
paste input "[EMAIL_ADDRESS][DOMAIN_NAME]"
type input "[EMAIL_ADDRESS][DOMAIN_NAME]"
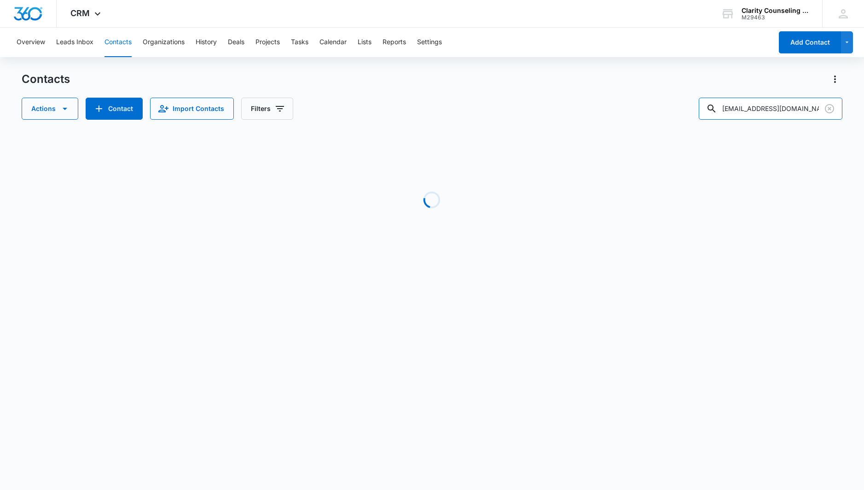
scroll to position [0, 0]
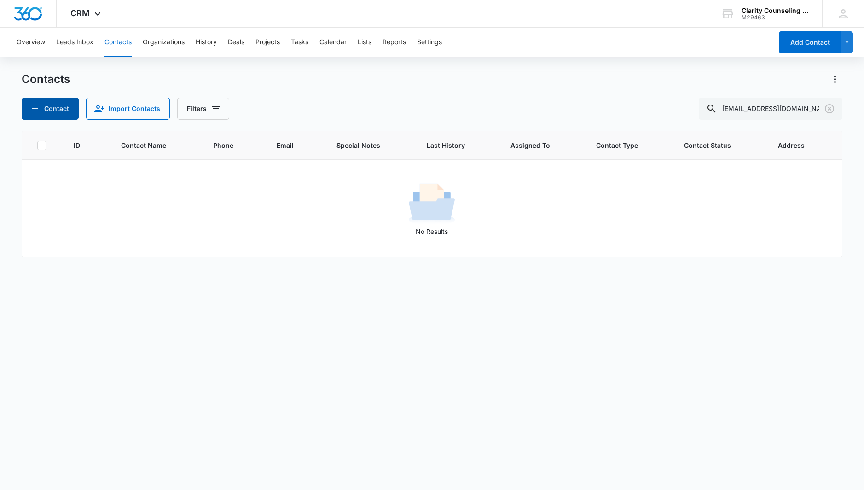
click at [64, 105] on button "Contact" at bounding box center [50, 109] width 57 height 22
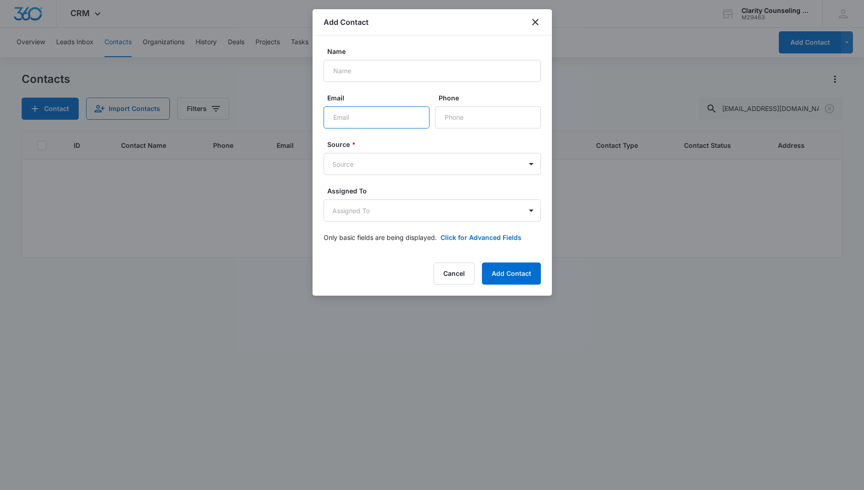
paste input "[EMAIL_ADDRESS][DOMAIN_NAME]"
type input "[EMAIL_ADDRESS][DOMAIN_NAME]"
paste input "[PHONE_NUMBER]"
type input "[PHONE_NUMBER]"
paste input "[PERSON_NAME]"
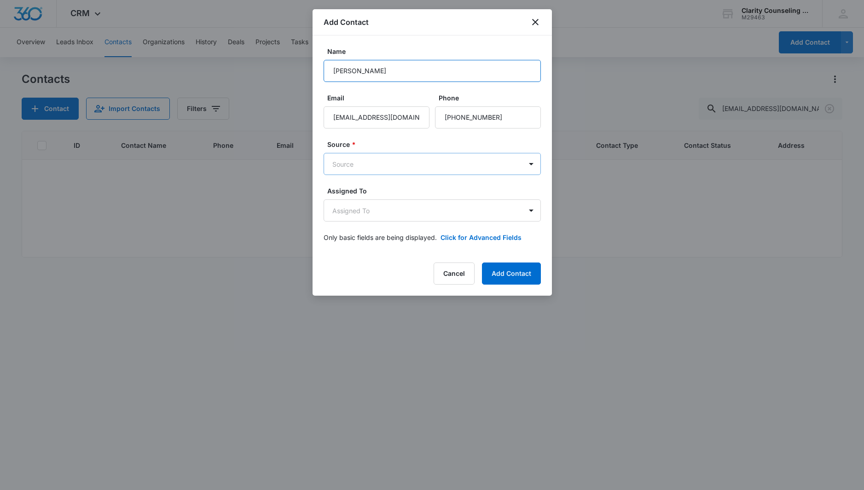
type input "[PERSON_NAME]"
click at [353, 166] on body "CRM Apps Reputation Websites Forms CRM Email Social Content Ads Intelligence Fi…" at bounding box center [432, 245] width 864 height 490
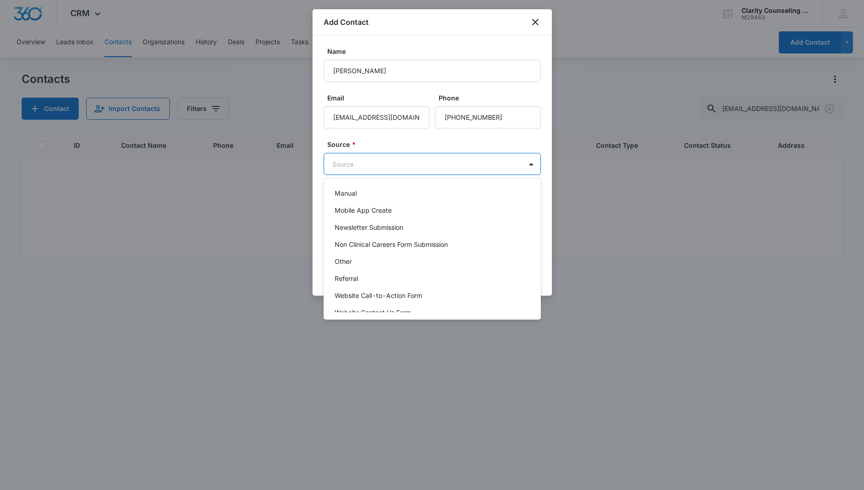
scroll to position [116, 0]
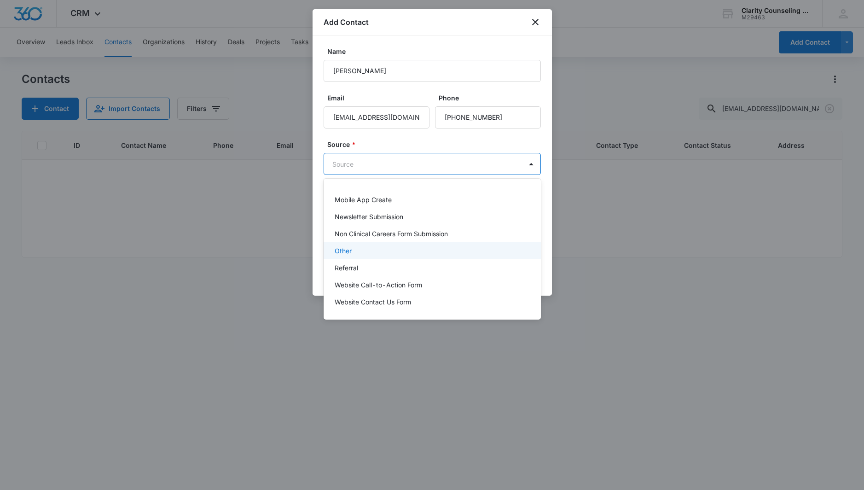
click at [370, 258] on div "Other" at bounding box center [431, 250] width 217 height 17
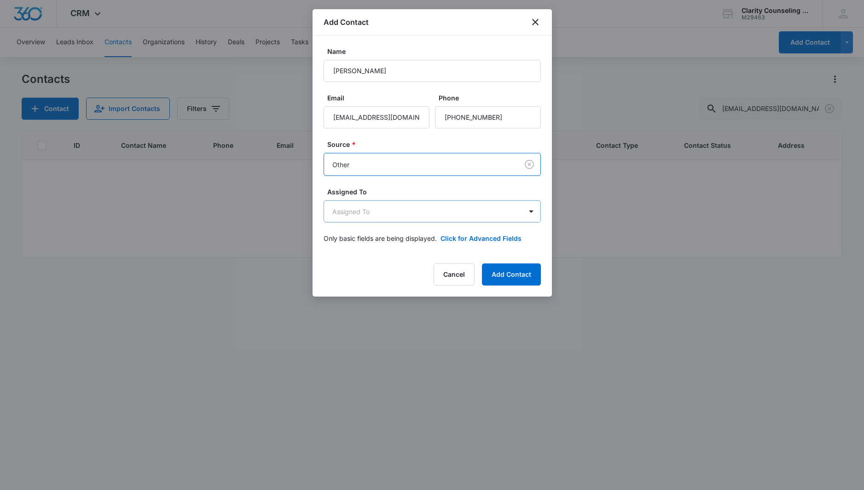
click at [374, 203] on body "CRM Apps Reputation Websites Forms CRM Email Social Content Ads Intelligence Fi…" at bounding box center [432, 245] width 864 height 490
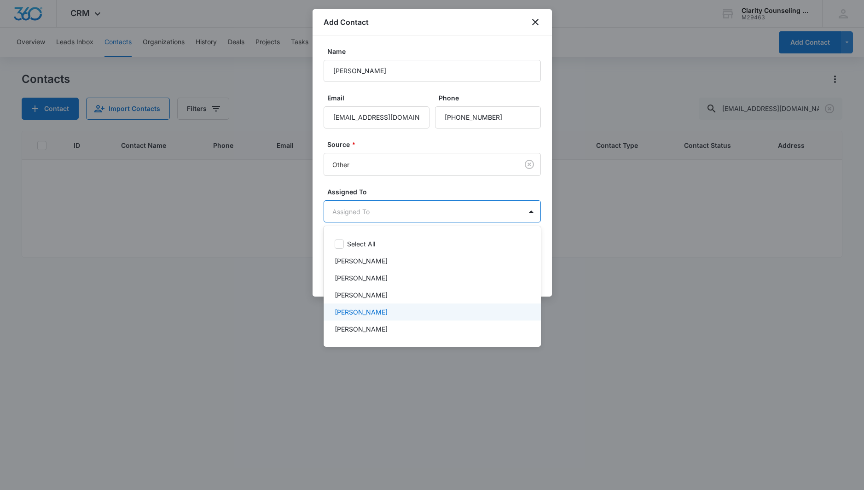
drag, startPoint x: 383, startPoint y: 314, endPoint x: 393, endPoint y: 274, distance: 41.3
click at [383, 313] on p "[PERSON_NAME]" at bounding box center [360, 312] width 53 height 10
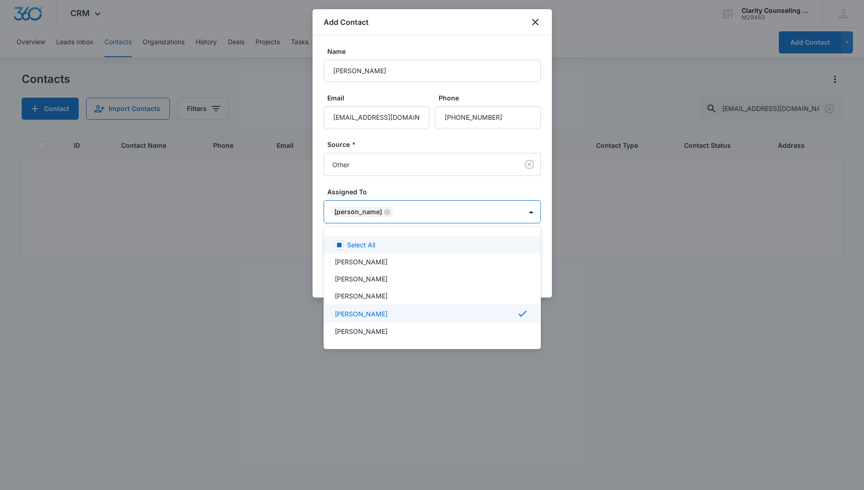
click at [413, 215] on div at bounding box center [432, 245] width 864 height 490
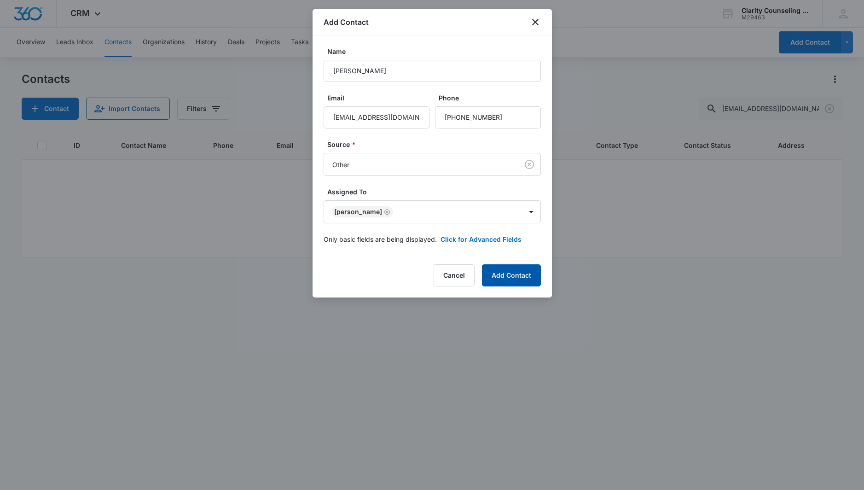
click at [514, 276] on button "Add Contact" at bounding box center [511, 275] width 59 height 22
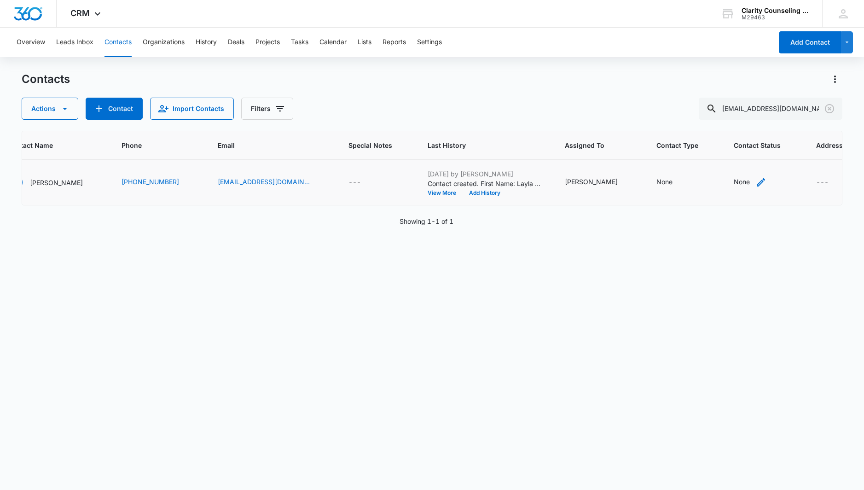
scroll to position [0, 103]
click at [734, 185] on div "None" at bounding box center [742, 182] width 16 height 10
click at [733, 119] on div at bounding box center [711, 124] width 45 height 12
click at [723, 193] on p "[DATE] Reminder Email List" at bounding box center [721, 188] width 61 height 19
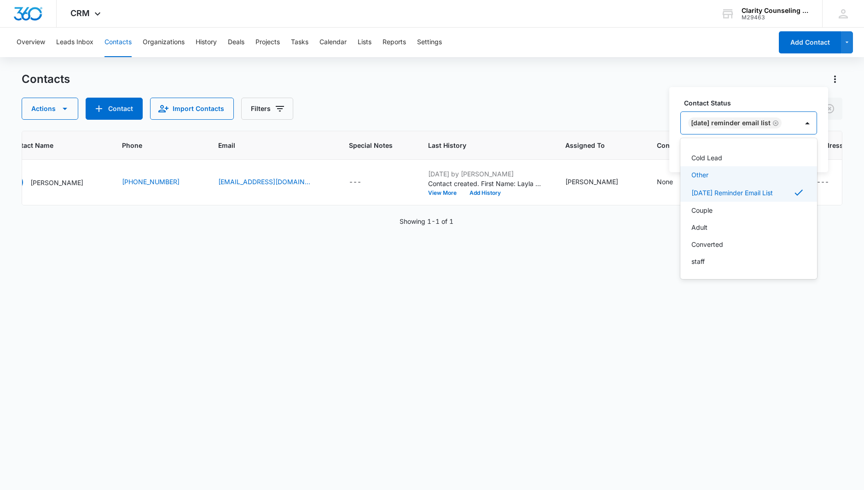
scroll to position [134, 0]
click at [798, 121] on div "[DATE] Reminder Email List" at bounding box center [738, 123] width 117 height 22
click at [807, 150] on button "Save" at bounding box center [803, 152] width 27 height 17
